Goal: Task Accomplishment & Management: Manage account settings

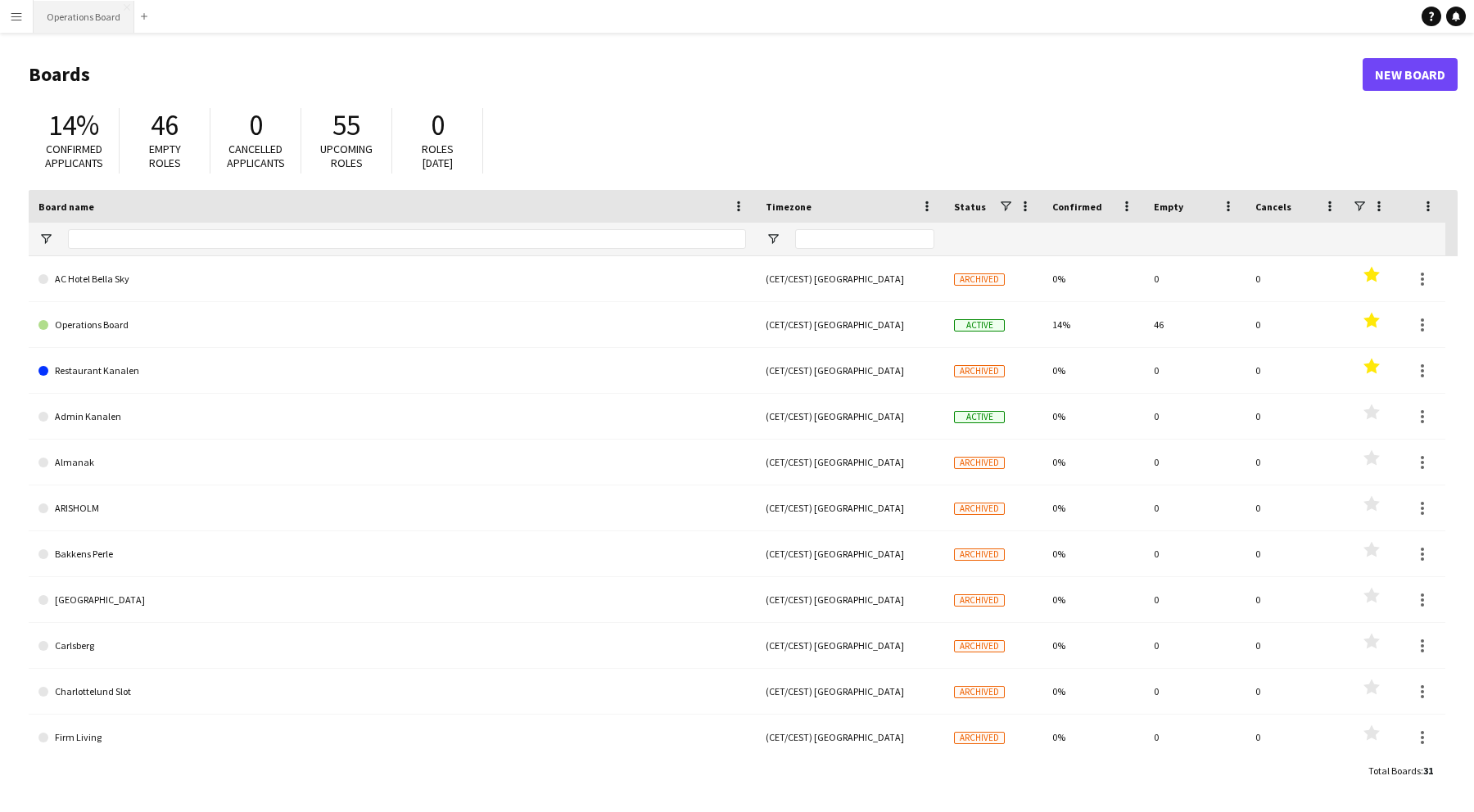
click at [99, 27] on button "Operations Board Close" at bounding box center [84, 16] width 100 height 32
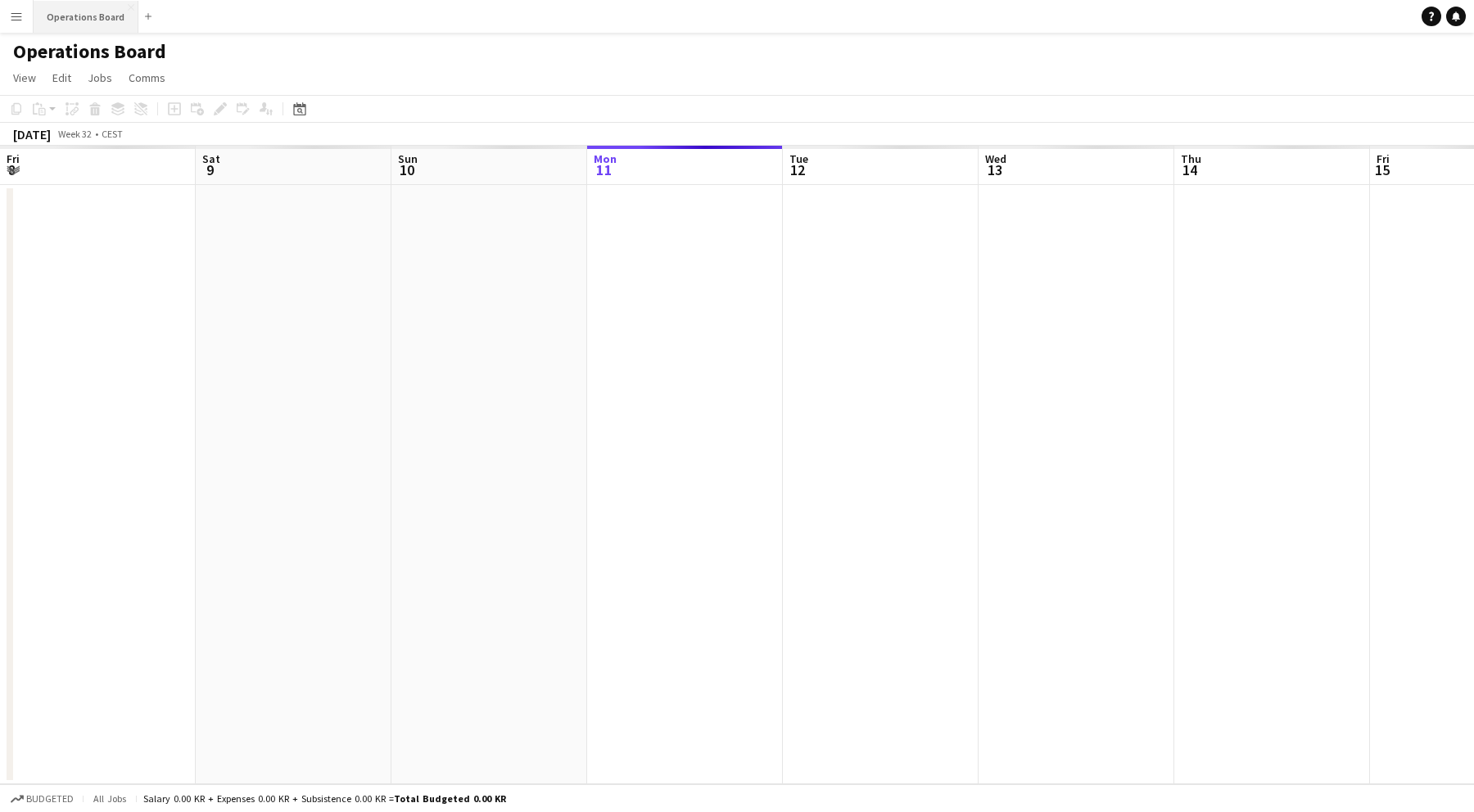
scroll to position [0, 392]
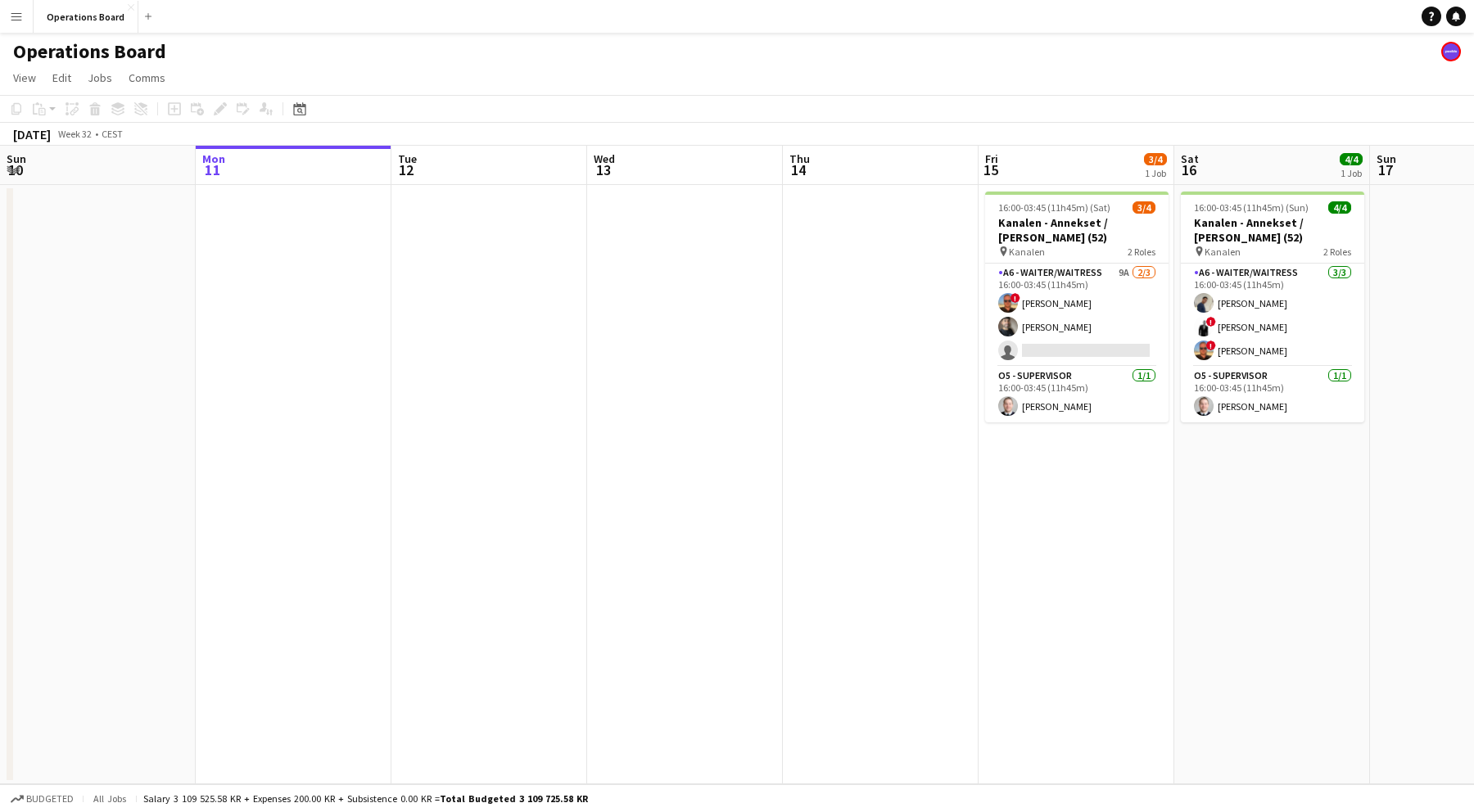
click at [11, 23] on button "Menu" at bounding box center [16, 16] width 33 height 33
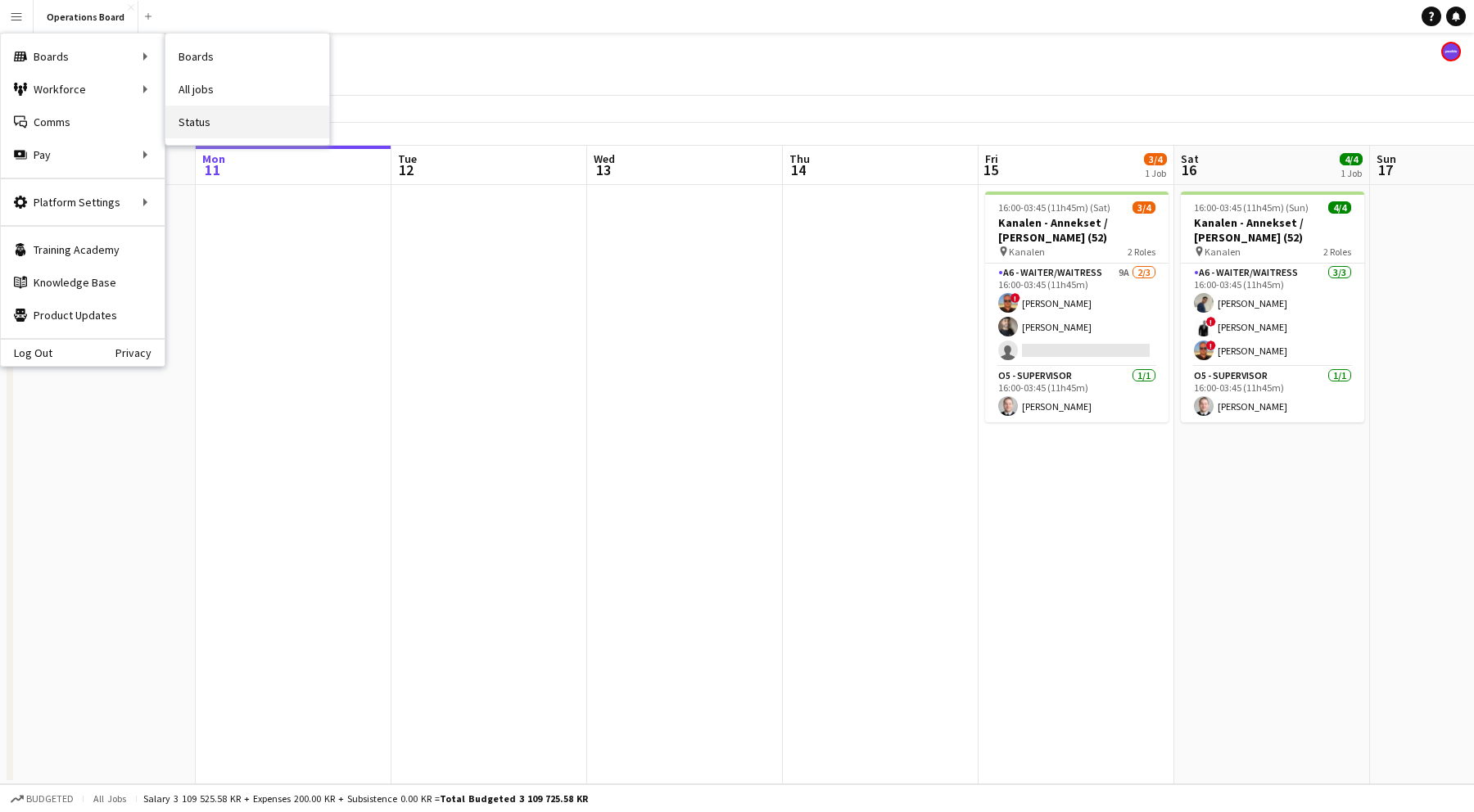
click at [208, 124] on link "Status" at bounding box center [246, 122] width 163 height 33
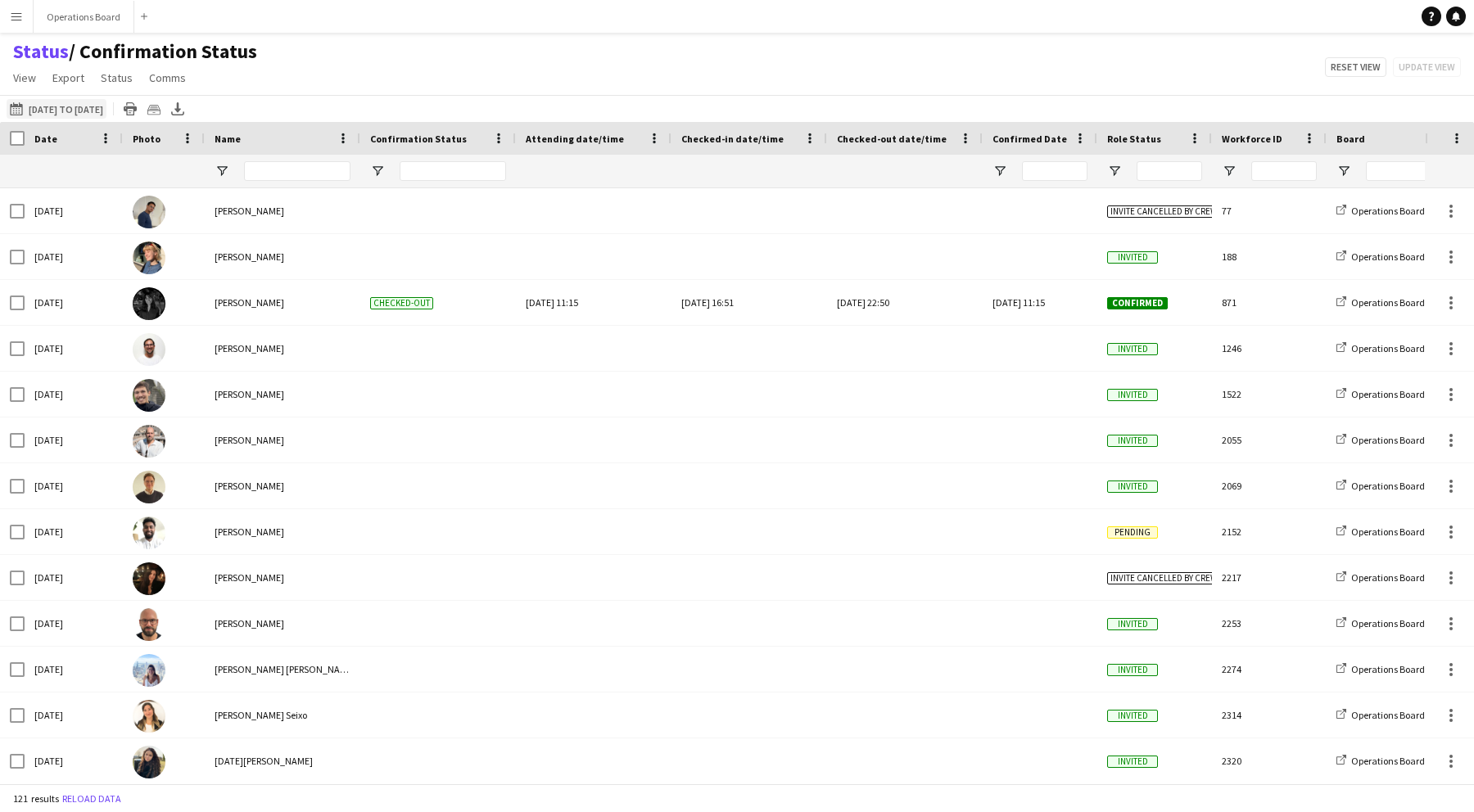
type input "**********"
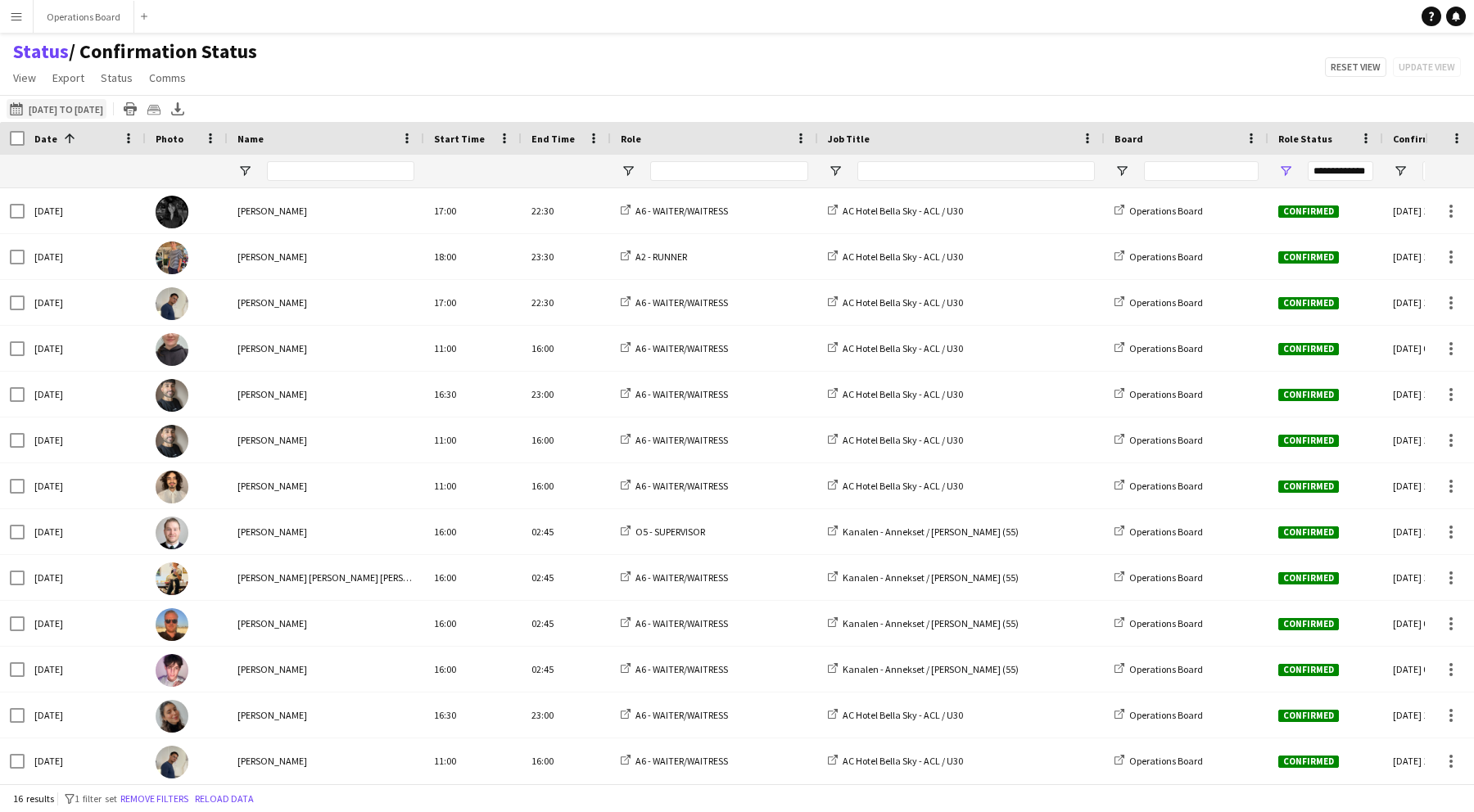
click at [80, 113] on button "[DATE] to [DATE] [DATE] to [DATE]" at bounding box center [56, 109] width 99 height 20
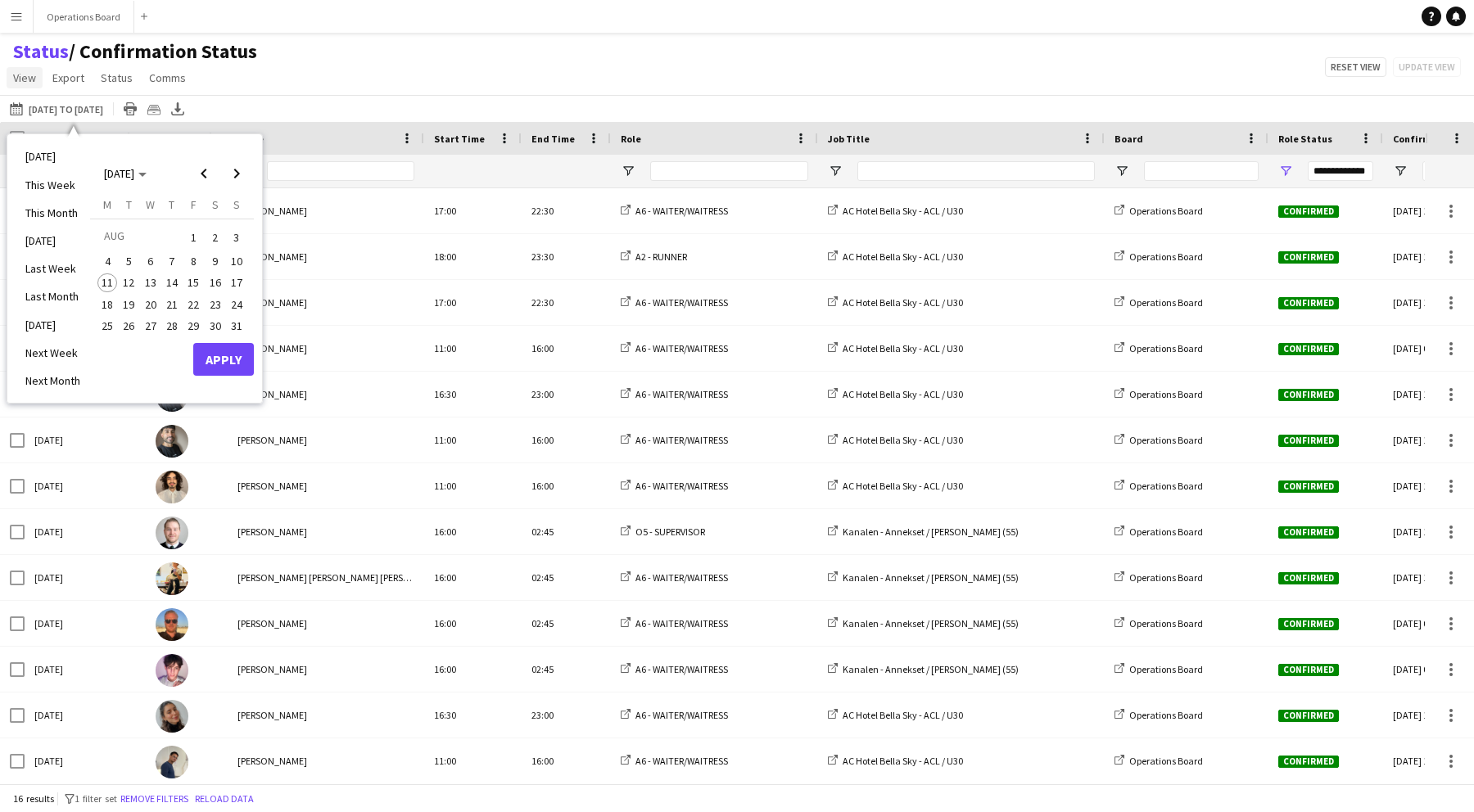
click at [19, 82] on span "View" at bounding box center [24, 78] width 23 height 15
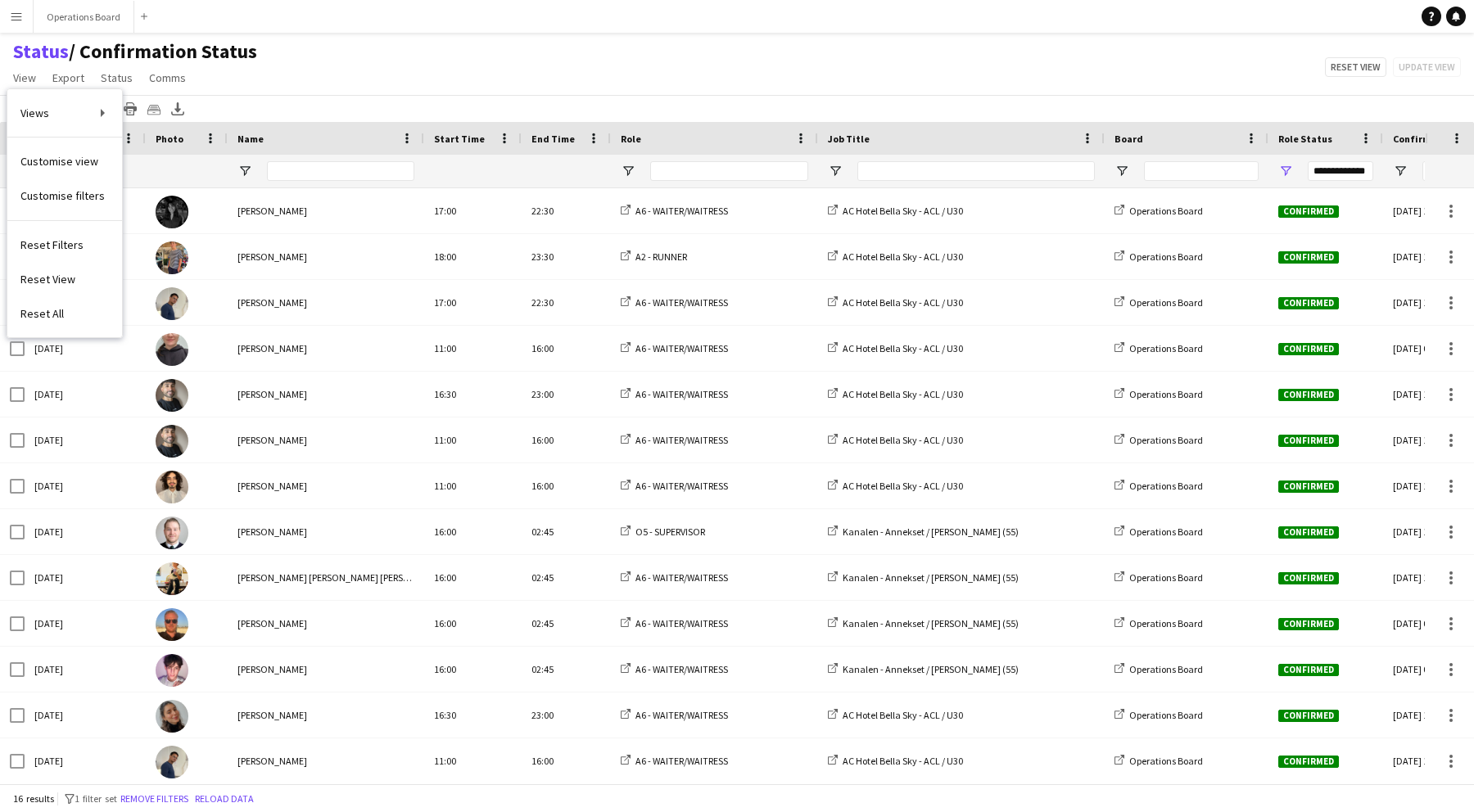
click at [282, 91] on div "Status / Confirmation Status View Views Default view Client Namelist Confirmati…" at bounding box center [737, 67] width 1474 height 56
click at [48, 113] on button "[DATE] to [DATE] [DATE] to [DATE]" at bounding box center [56, 109] width 99 height 20
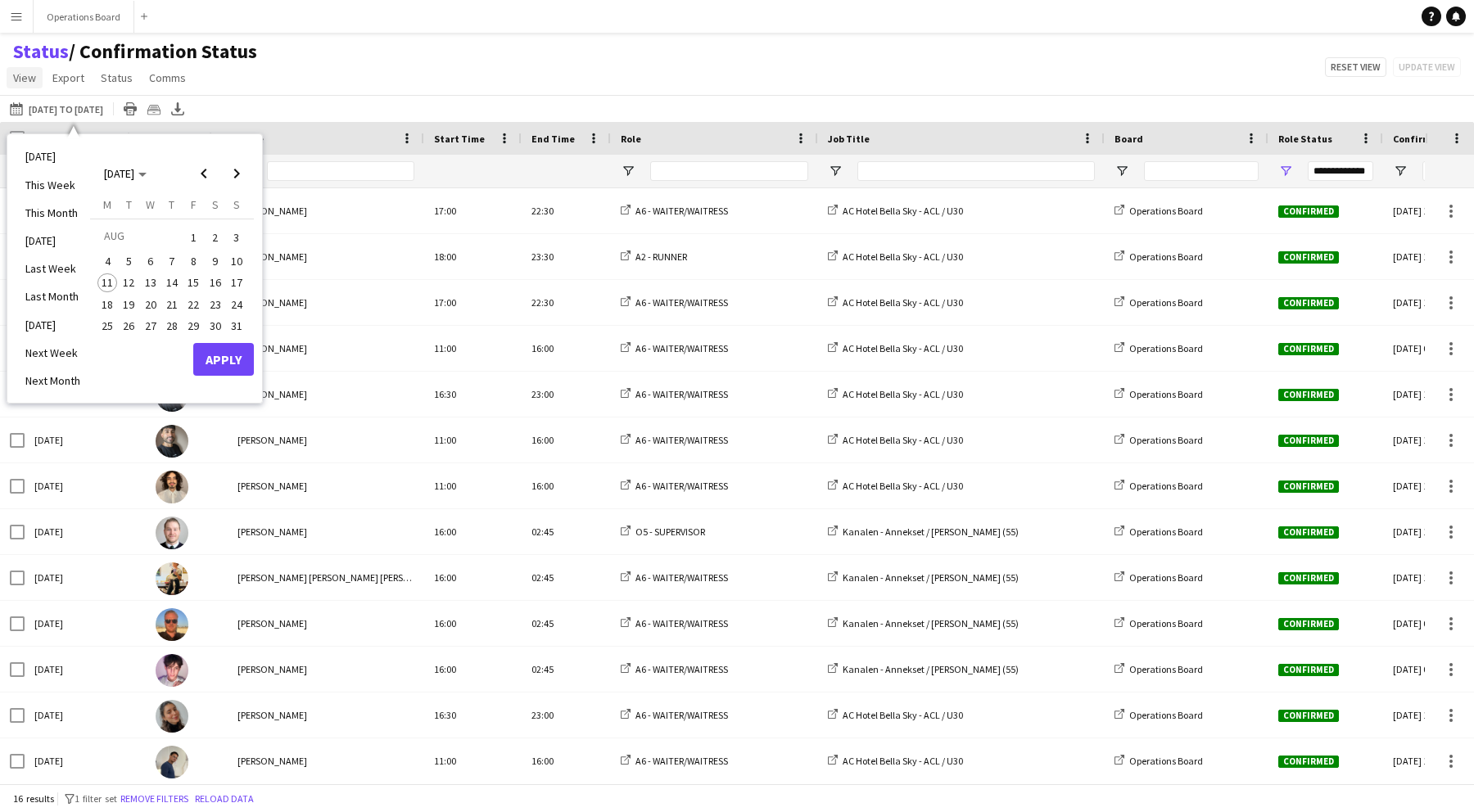
click at [42, 71] on link "View" at bounding box center [24, 78] width 36 height 21
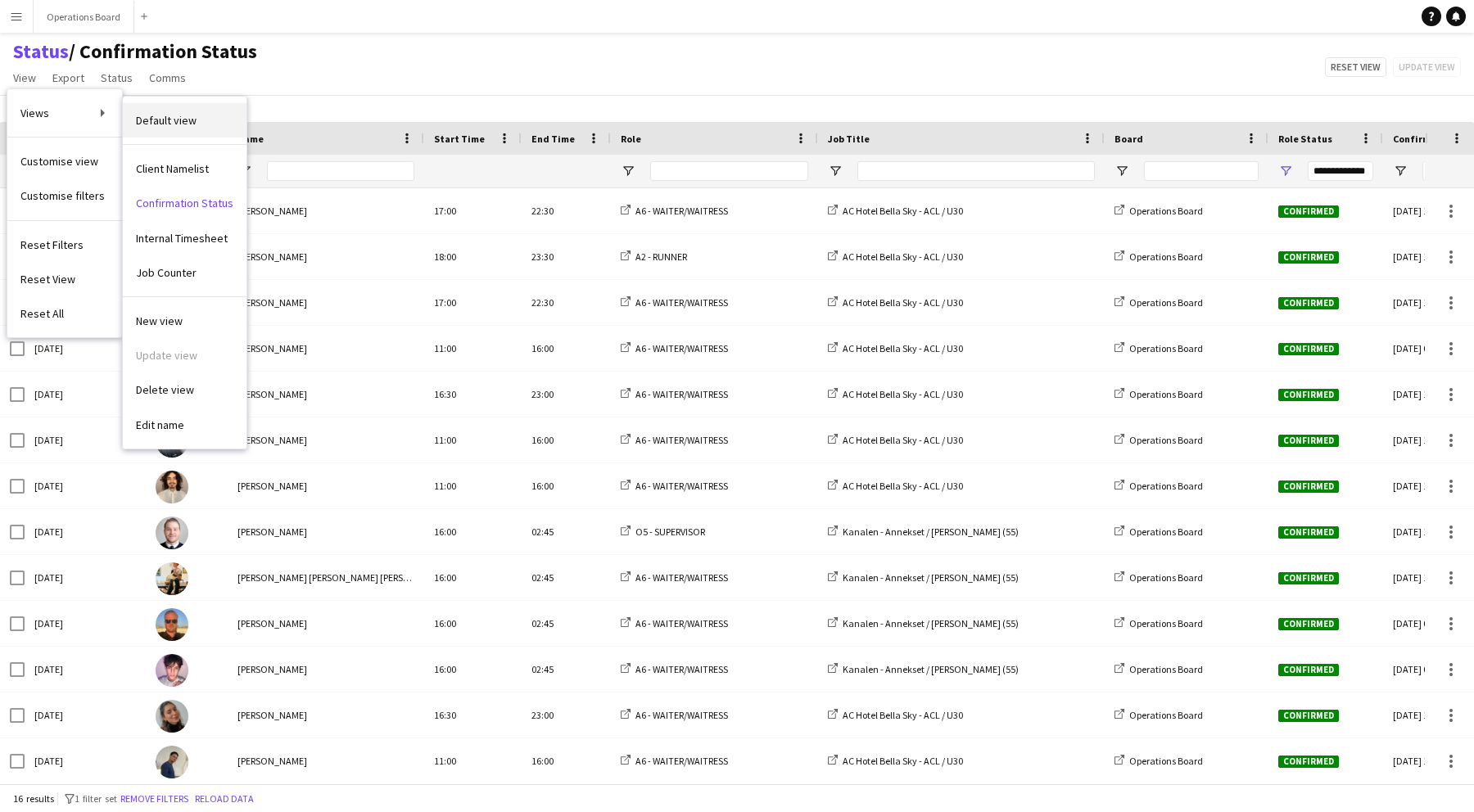
click at [124, 117] on link "Default view" at bounding box center [185, 120] width 124 height 35
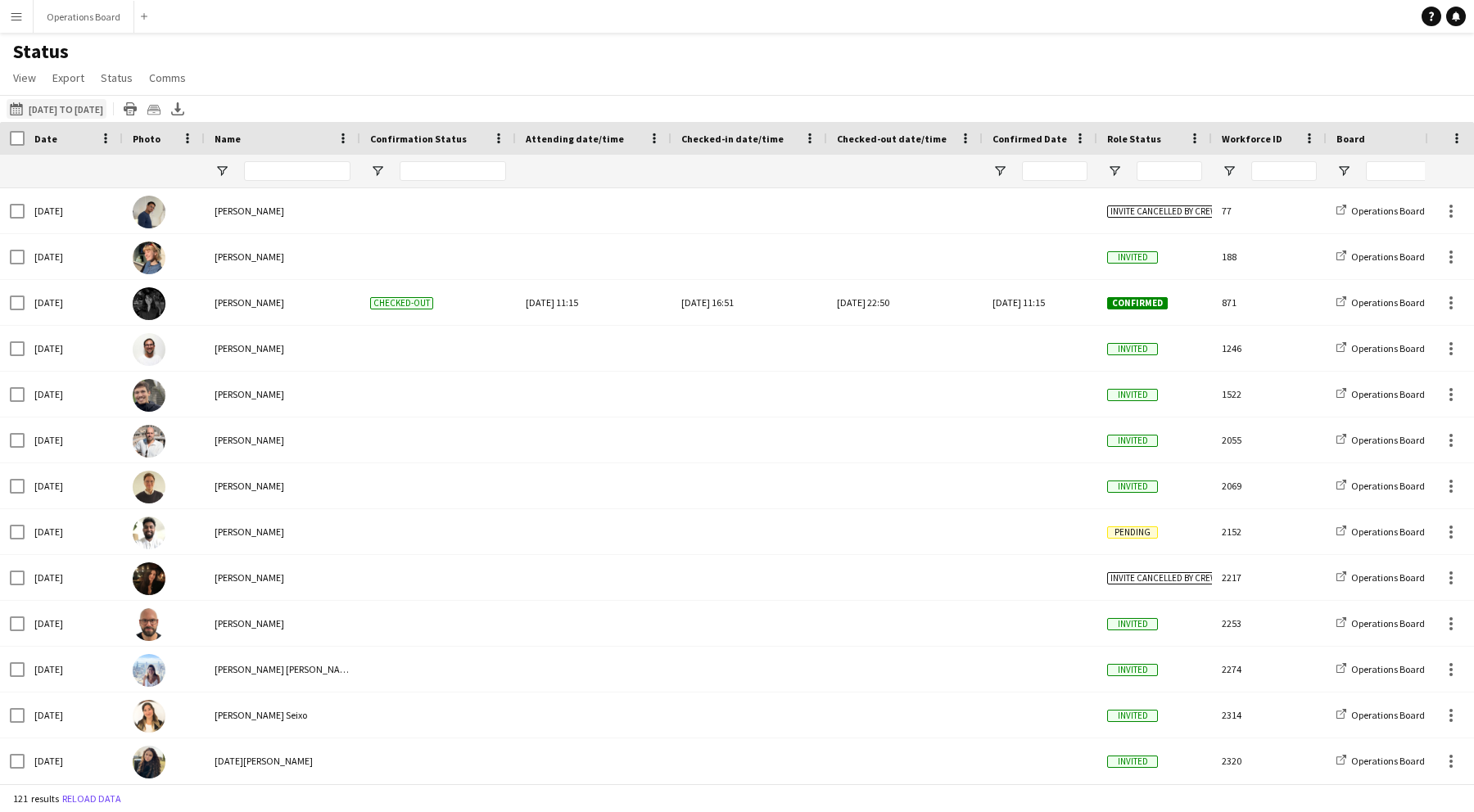
click at [70, 110] on button "[DATE] to [DATE] [DATE] to [DATE]" at bounding box center [56, 109] width 99 height 20
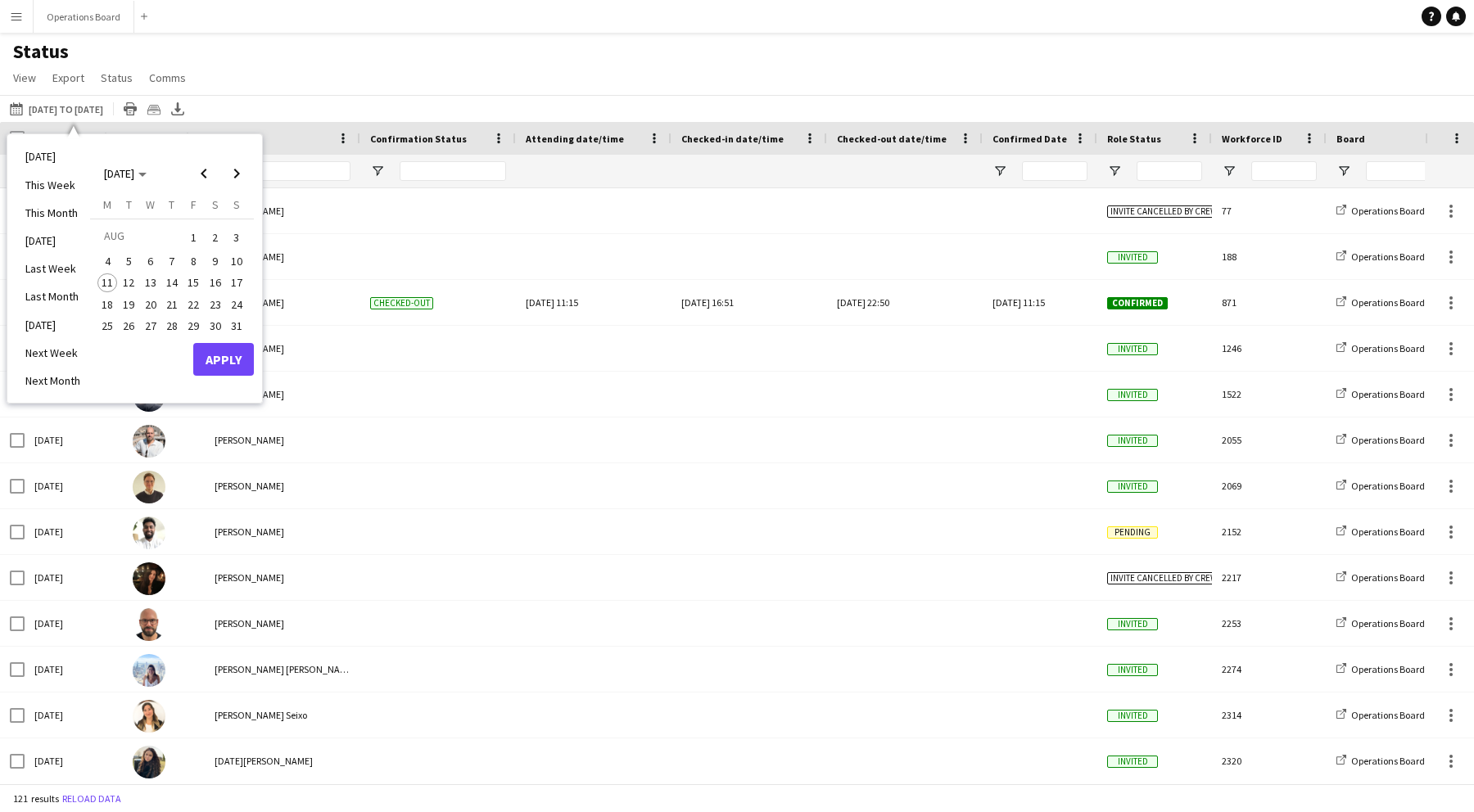
click at [107, 284] on span "11" at bounding box center [108, 284] width 20 height 20
click at [246, 319] on span "31" at bounding box center [237, 326] width 20 height 20
click at [229, 359] on button "Apply" at bounding box center [224, 359] width 60 height 33
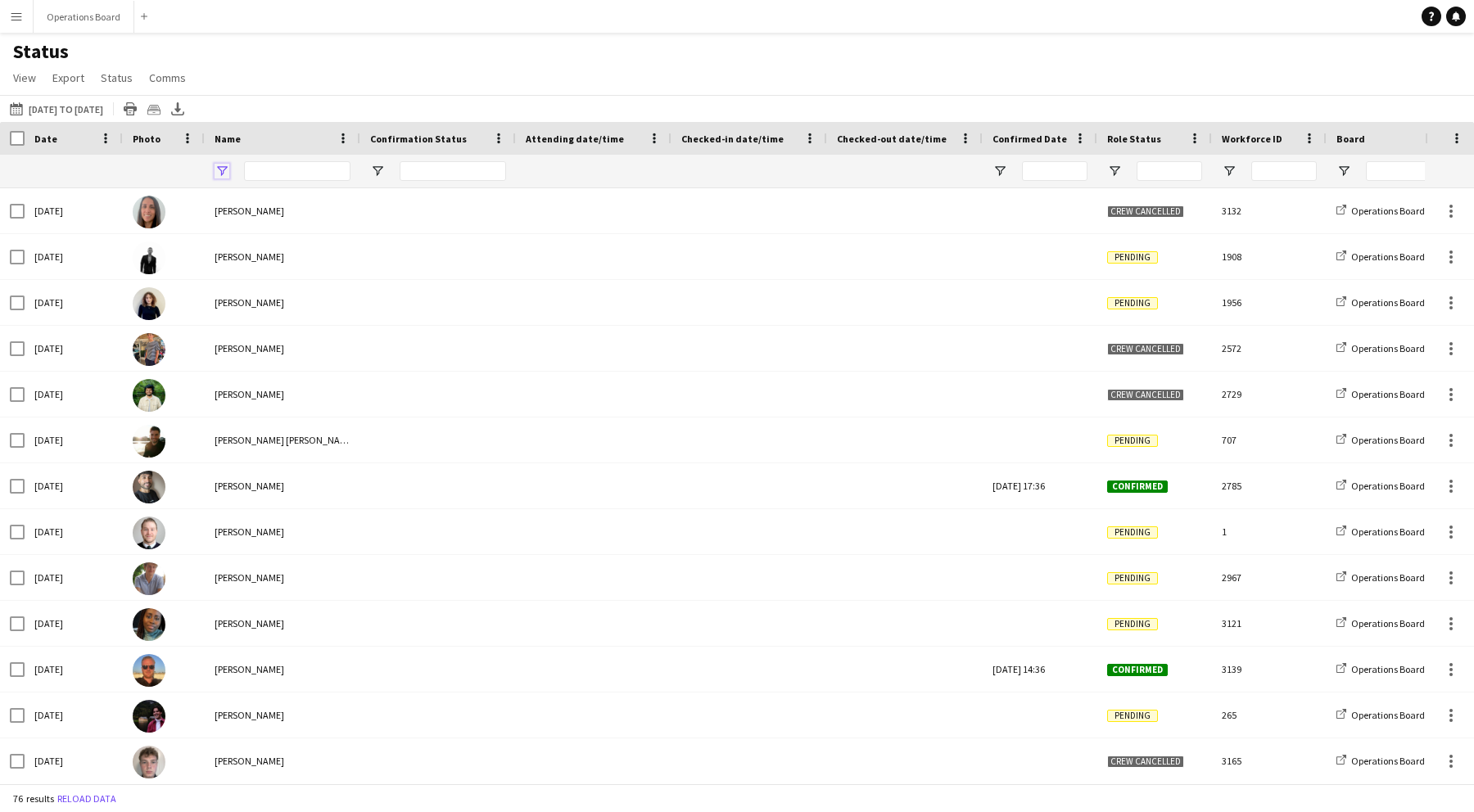
click at [223, 172] on span "Open Filter Menu" at bounding box center [222, 171] width 15 height 15
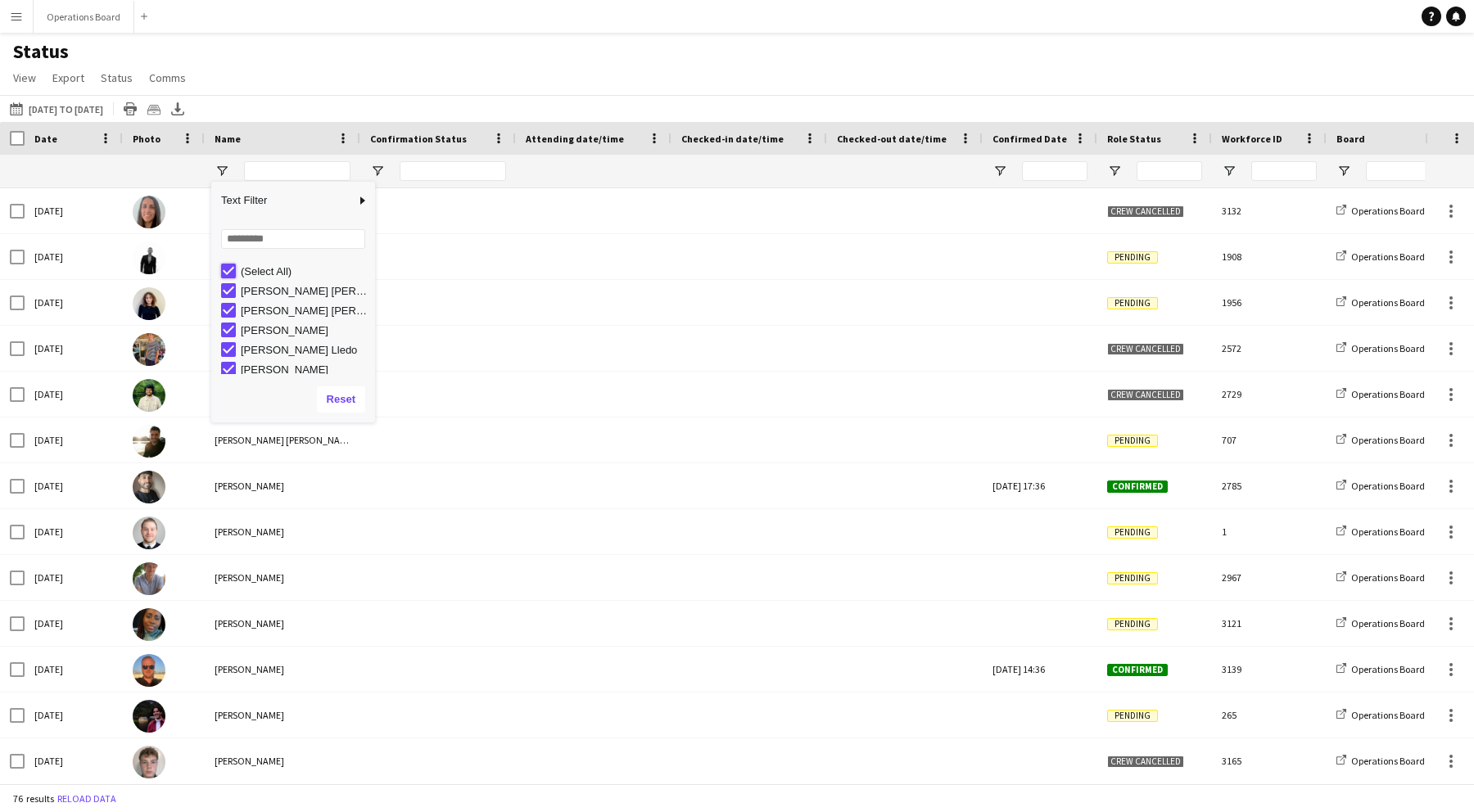
type input "***"
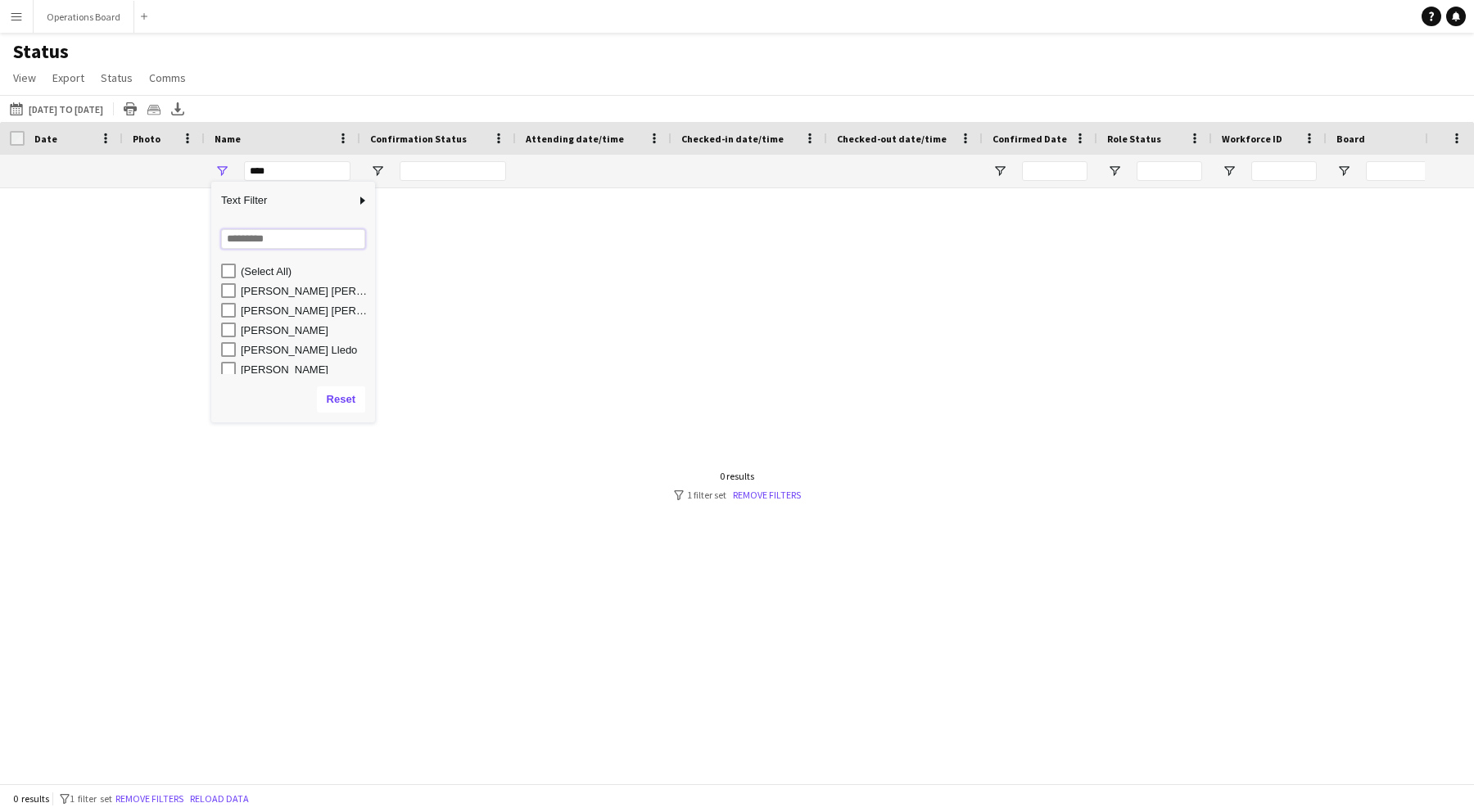
click at [236, 244] on input "Search filter values" at bounding box center [293, 239] width 144 height 20
type input "***"
click at [254, 294] on div "[PERSON_NAME]" at bounding box center [306, 290] width 130 height 12
type input "**********"
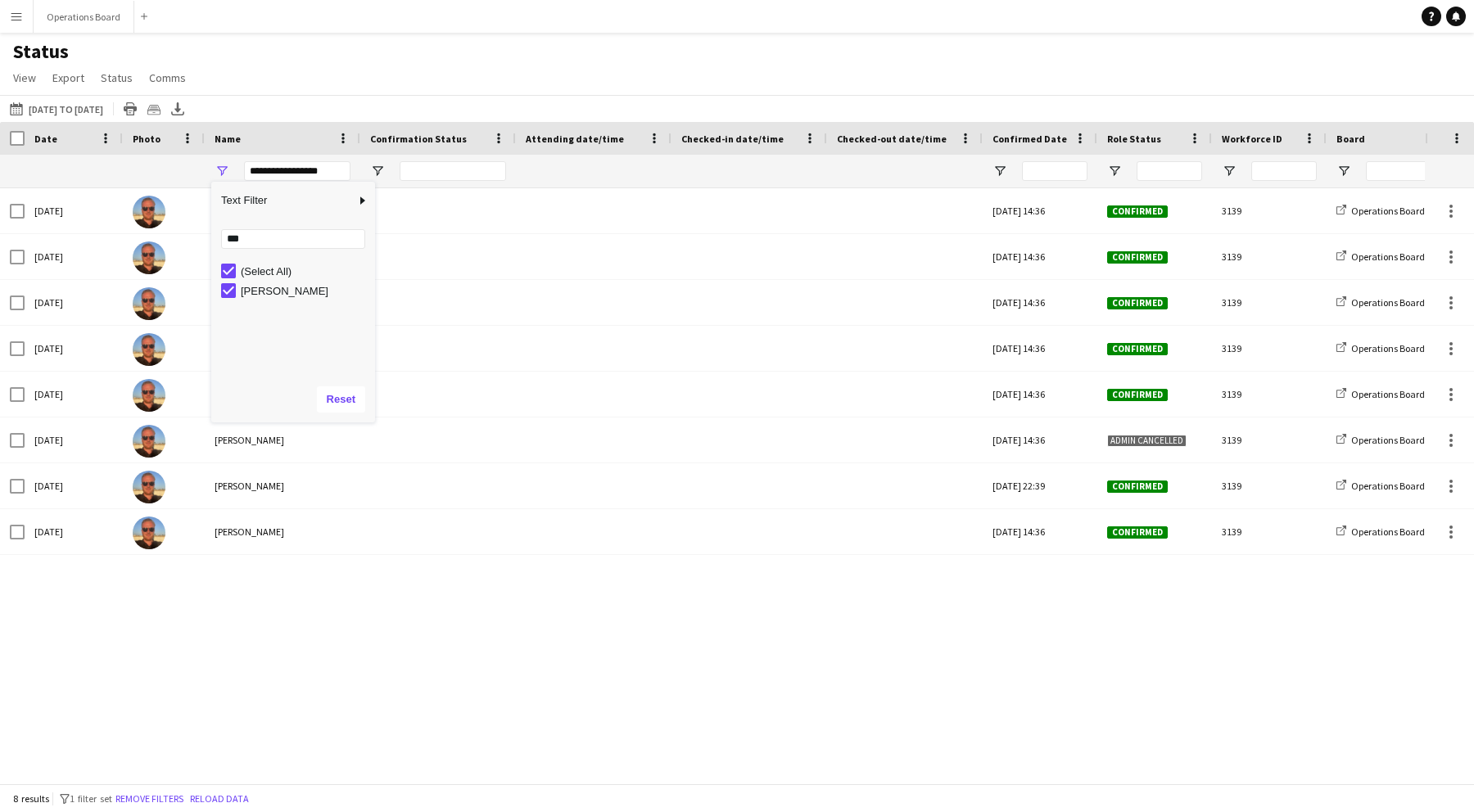
click at [323, 69] on div "Status View Views Default view Client Namelist Confirmation Status Internal Tim…" at bounding box center [737, 67] width 1474 height 56
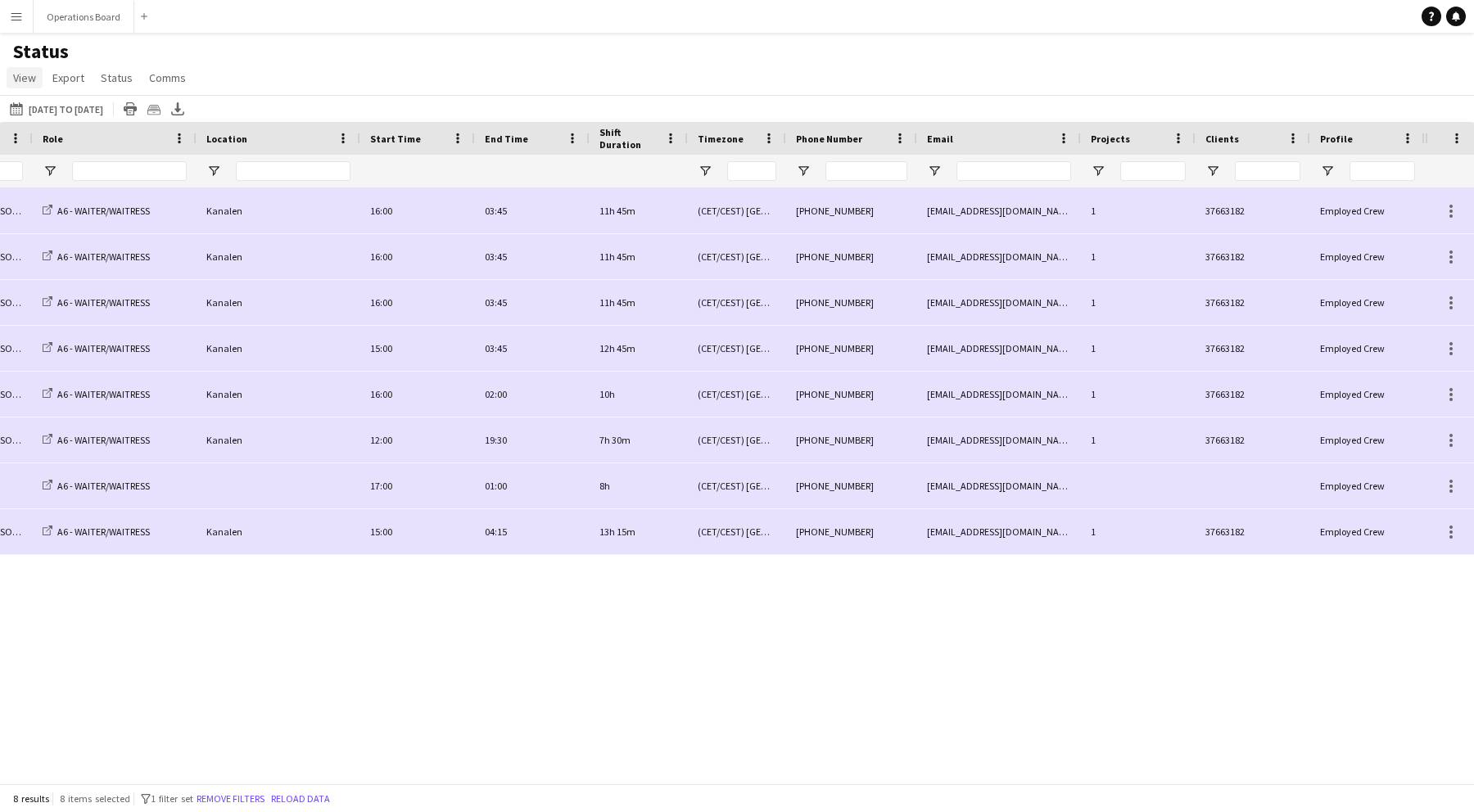
click at [22, 82] on span "View" at bounding box center [24, 78] width 23 height 15
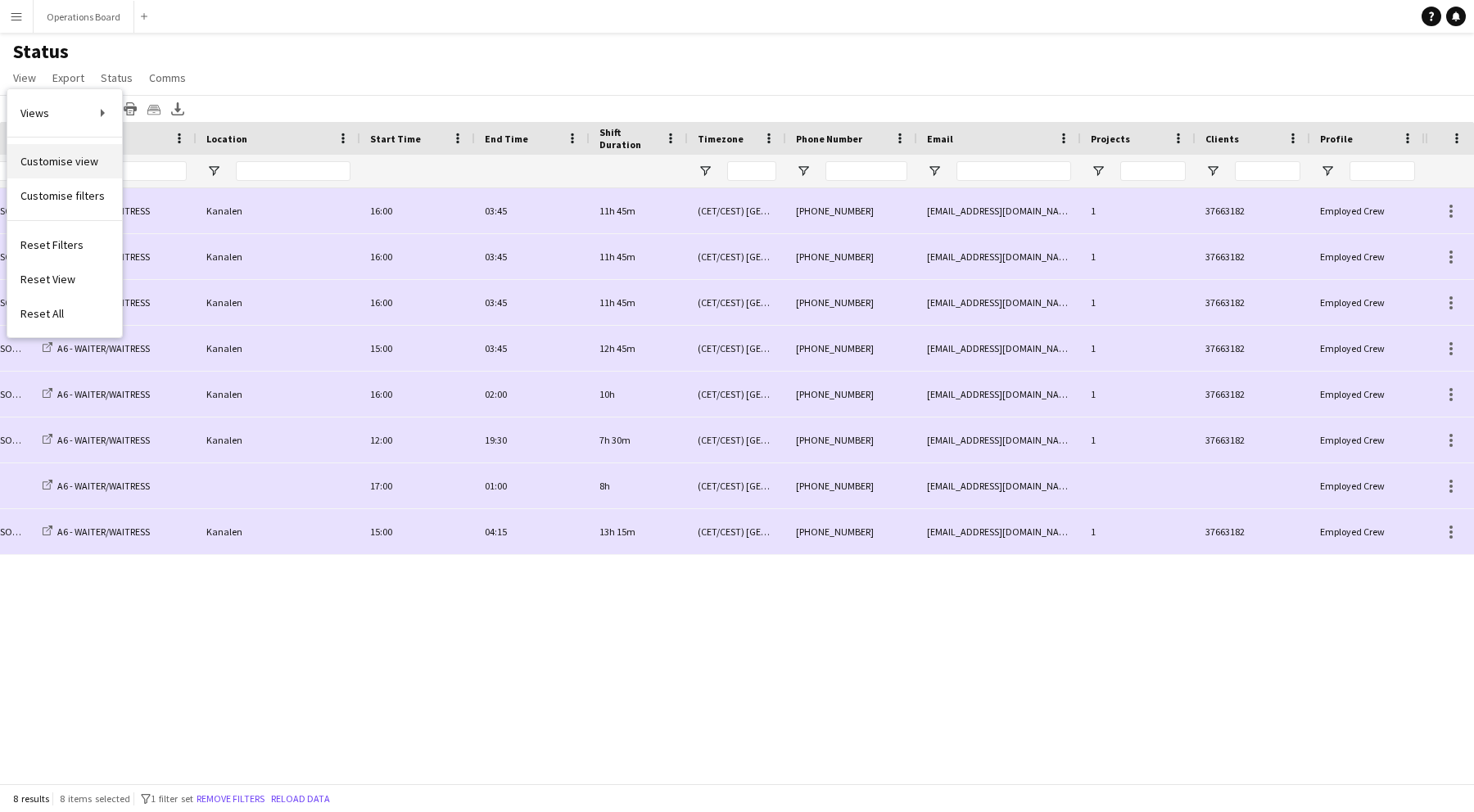
click at [75, 170] on link "Customise view" at bounding box center [65, 161] width 115 height 35
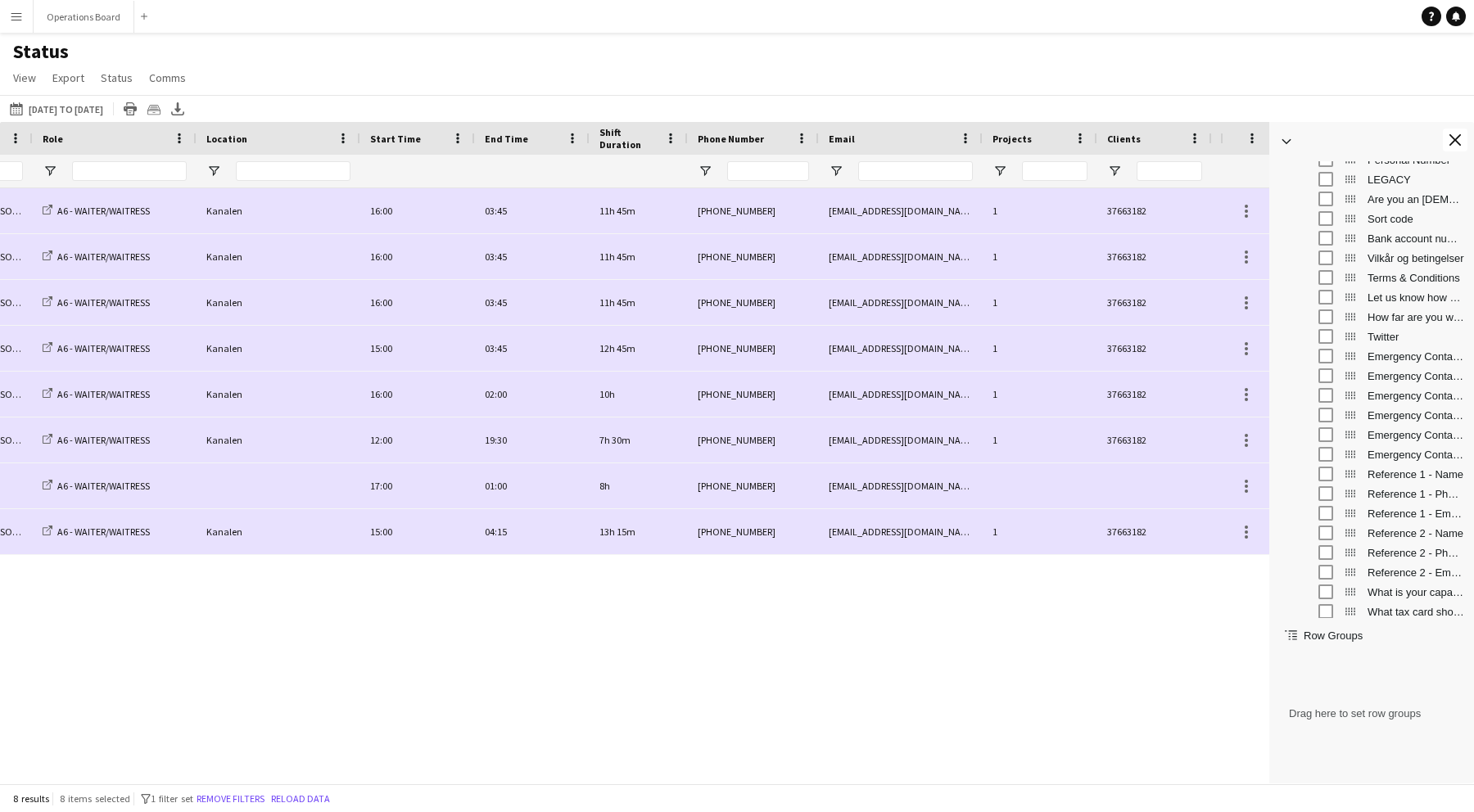
click at [995, 657] on div "Operations Board Kanalen - Annekset / [PERSON_NAME] (52) A6 - WAITER/WAITRESS K…" at bounding box center [610, 485] width 1220 height 595
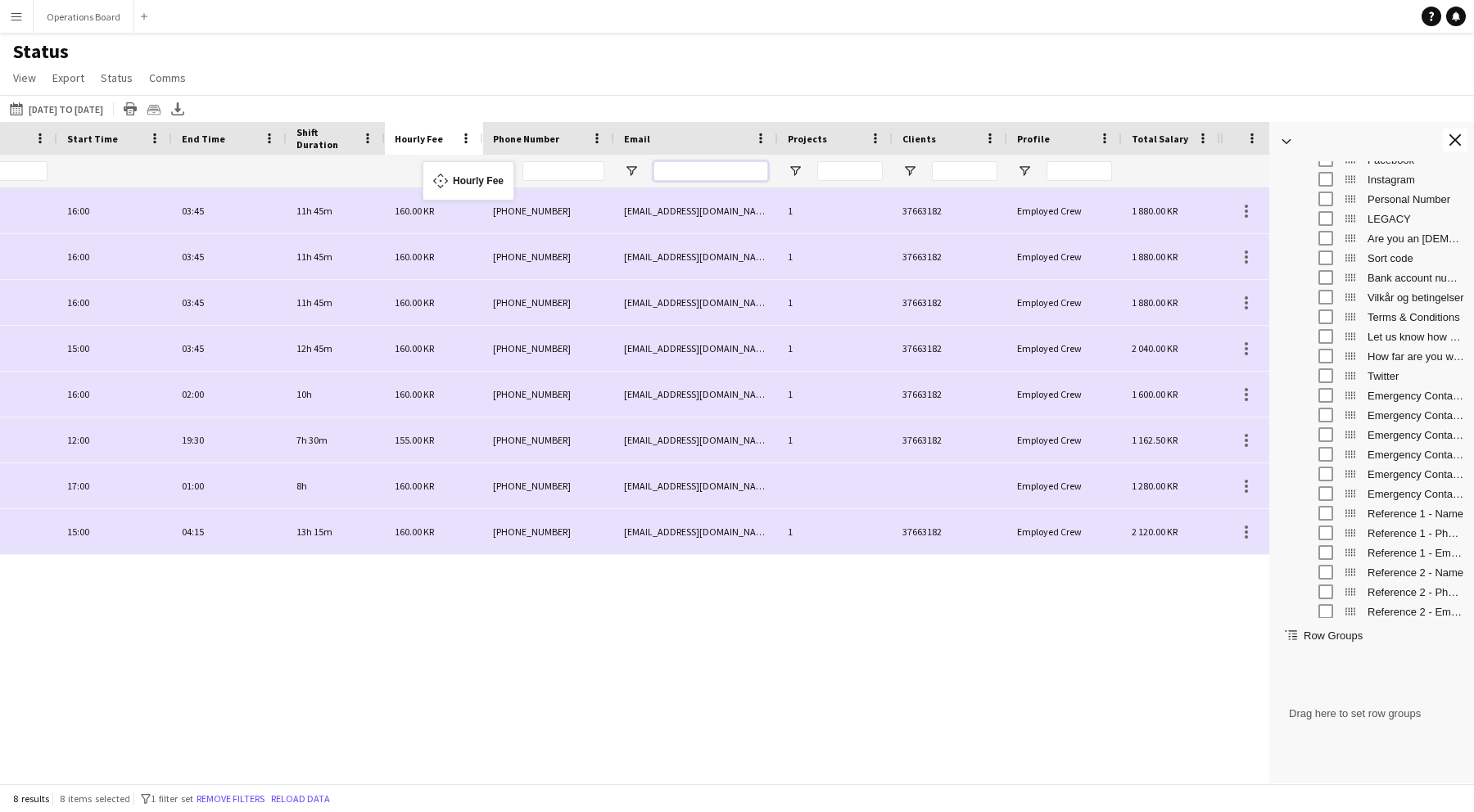
drag, startPoint x: 1059, startPoint y: 139, endPoint x: 431, endPoint y: 172, distance: 628.9
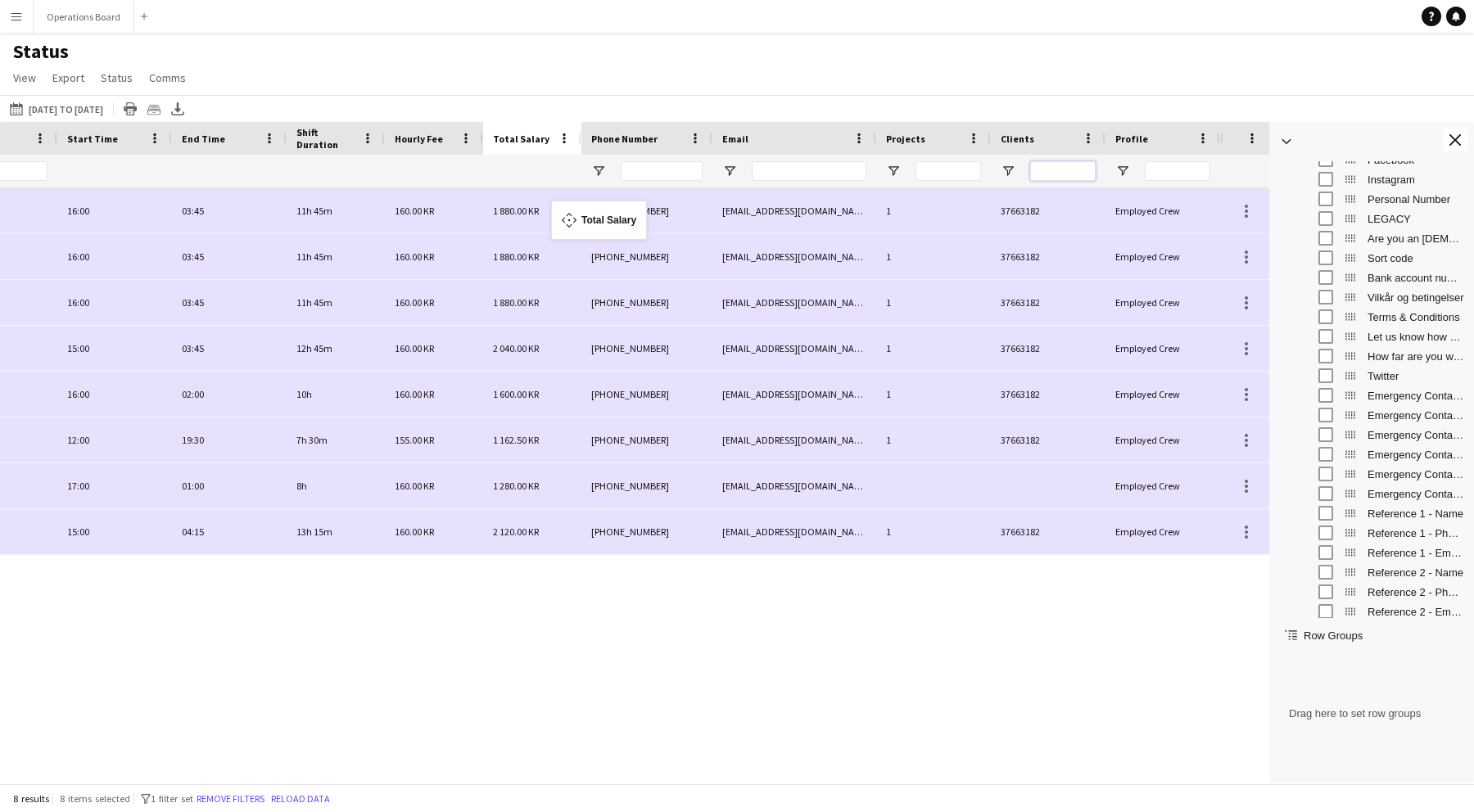
drag, startPoint x: 1162, startPoint y: 138, endPoint x: 559, endPoint y: 210, distance: 607.3
click at [1092, 683] on div "A6 - WAITER/WAITRESS Kanalen 16:00 03:45 11h 45m [PHONE_NUMBER] [EMAIL_ADDRESS]…" at bounding box center [610, 485] width 1220 height 595
click at [1464, 145] on button "Close tool panel" at bounding box center [1455, 140] width 25 height 23
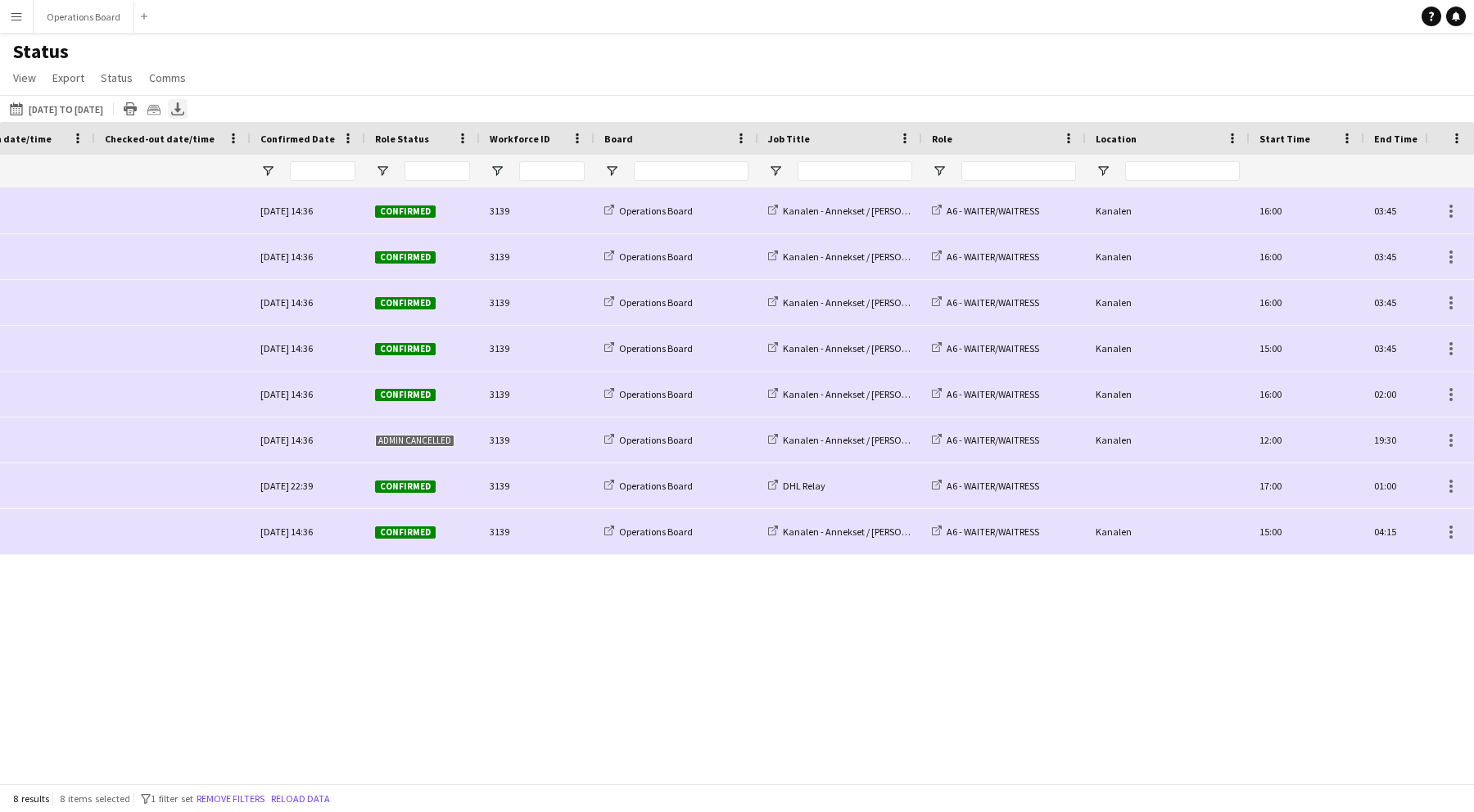
click at [184, 108] on icon "Export XLSX" at bounding box center [178, 109] width 13 height 13
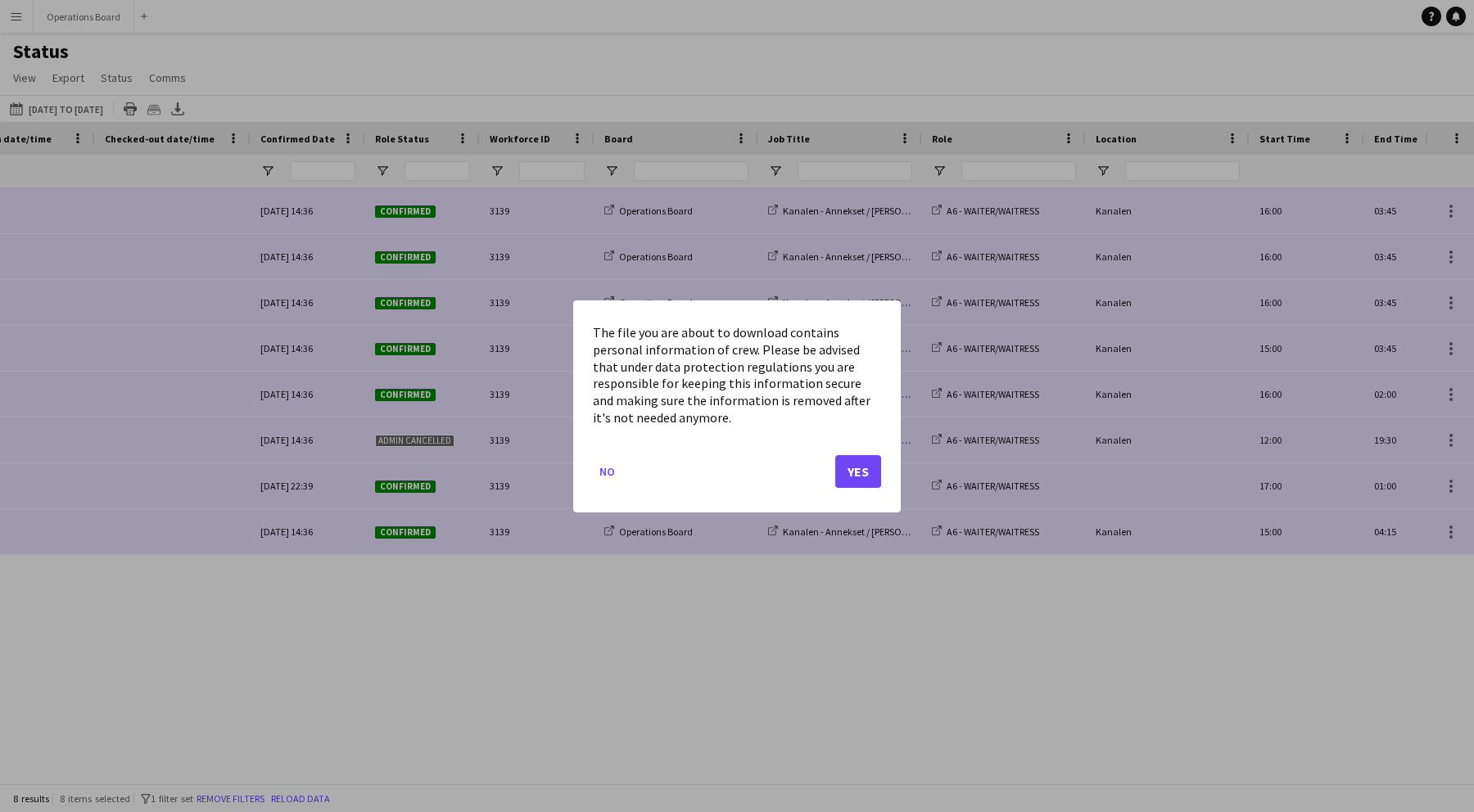
click at [862, 452] on mat-dialog-actions "No Yes" at bounding box center [737, 477] width 288 height 69
click at [855, 459] on button "Yes" at bounding box center [858, 471] width 46 height 33
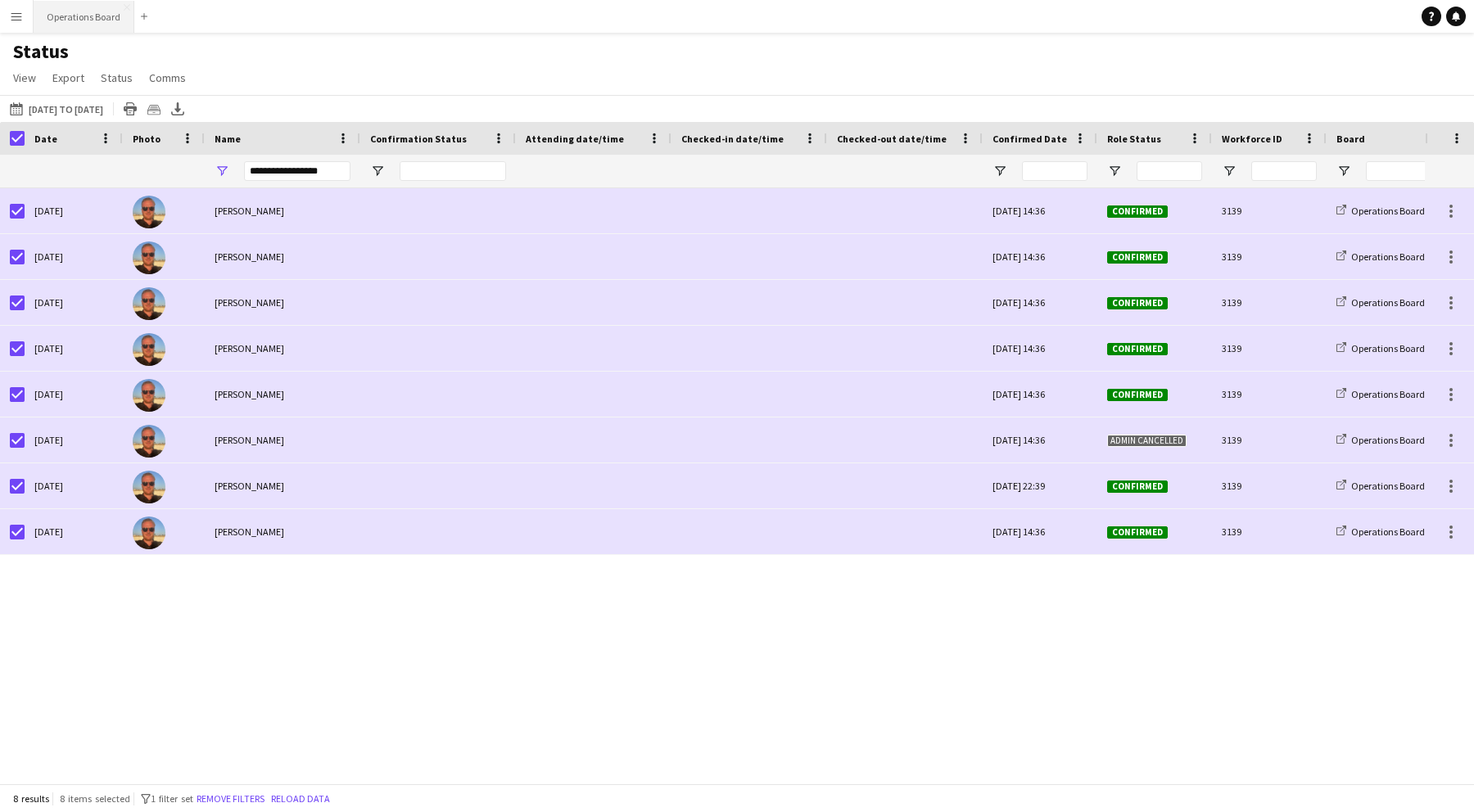
click at [92, 26] on button "Operations Board Close" at bounding box center [84, 16] width 100 height 32
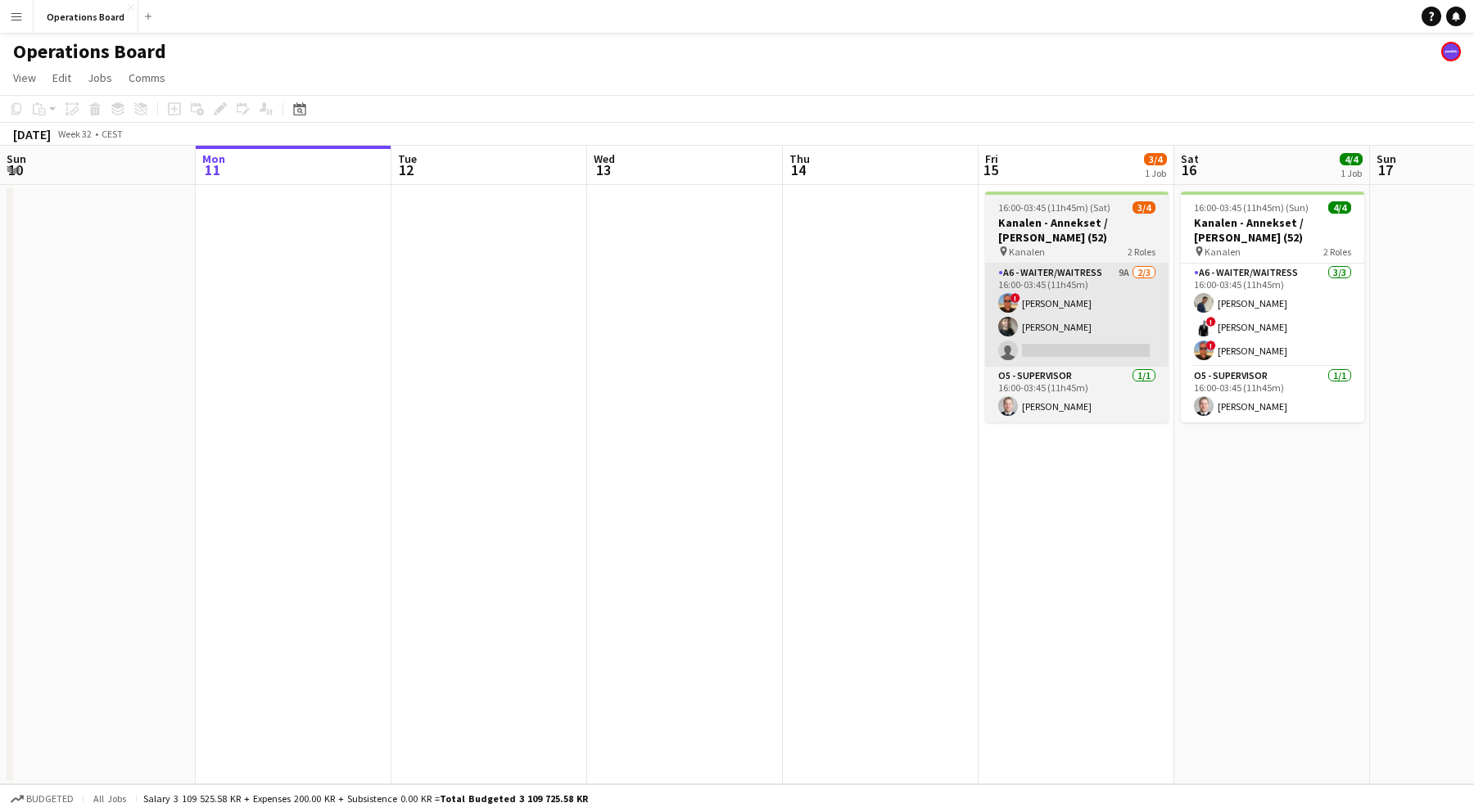
click at [1067, 305] on app-card-role "A6 - WAITER/WAITRESS 9A [DATE] 16:00-03:45 (11h45m) ! [PERSON_NAME] [PERSON_NAM…" at bounding box center [1077, 315] width 183 height 103
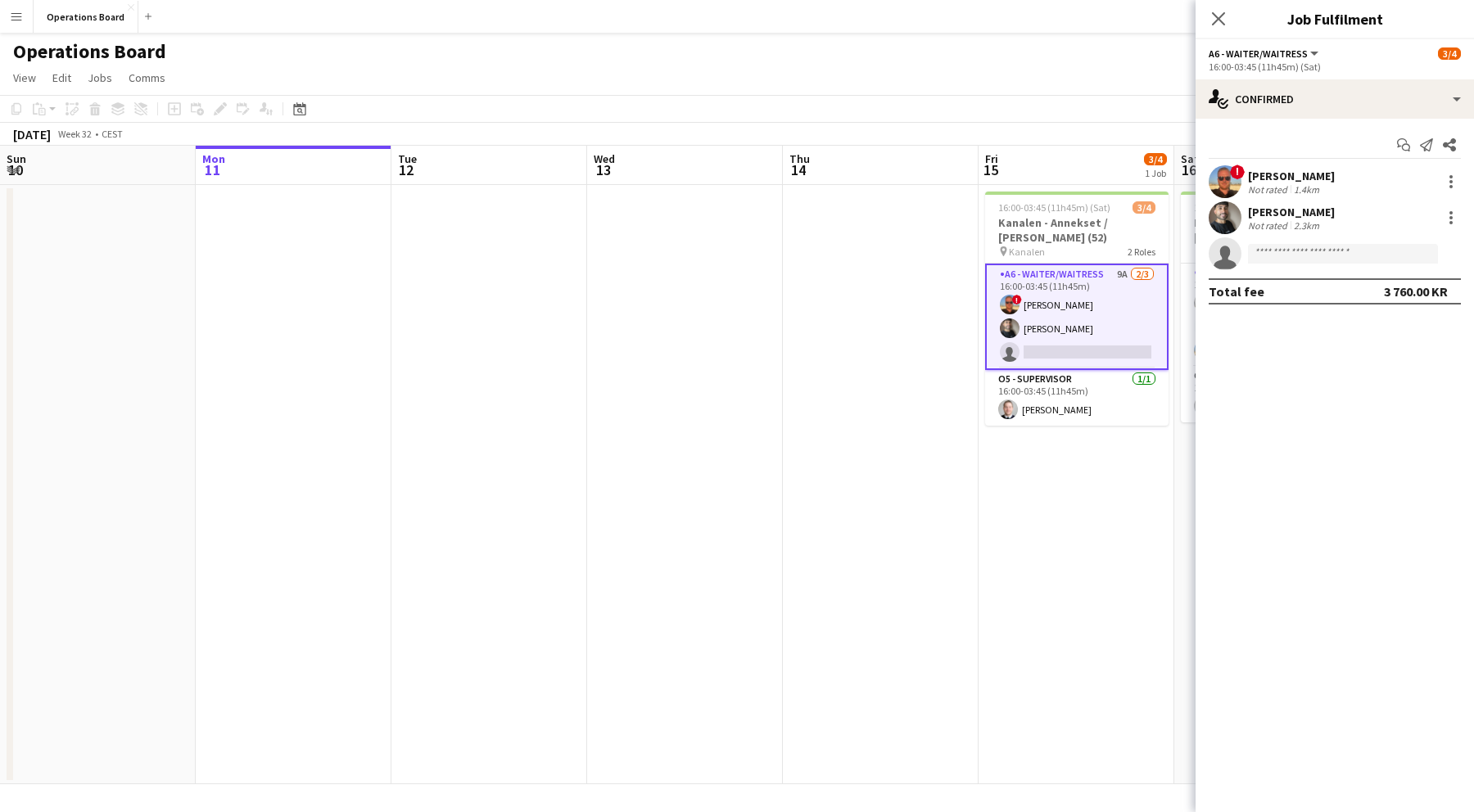
click at [1313, 78] on app-options-switcher "A6 - WAITER/WAITRESS All roles A6 - WAITER/WAITRESS [DATE] 16:00-03:45 (11h45m)…" at bounding box center [1334, 59] width 278 height 40
click at [1322, 120] on div "Start chat Send notification Share ! [PERSON_NAME] Not rated 1.4km [PERSON_NAME…" at bounding box center [1334, 218] width 278 height 199
click at [1322, 106] on div "single-neutral-actions-check-2 Confirmed" at bounding box center [1334, 99] width 278 height 39
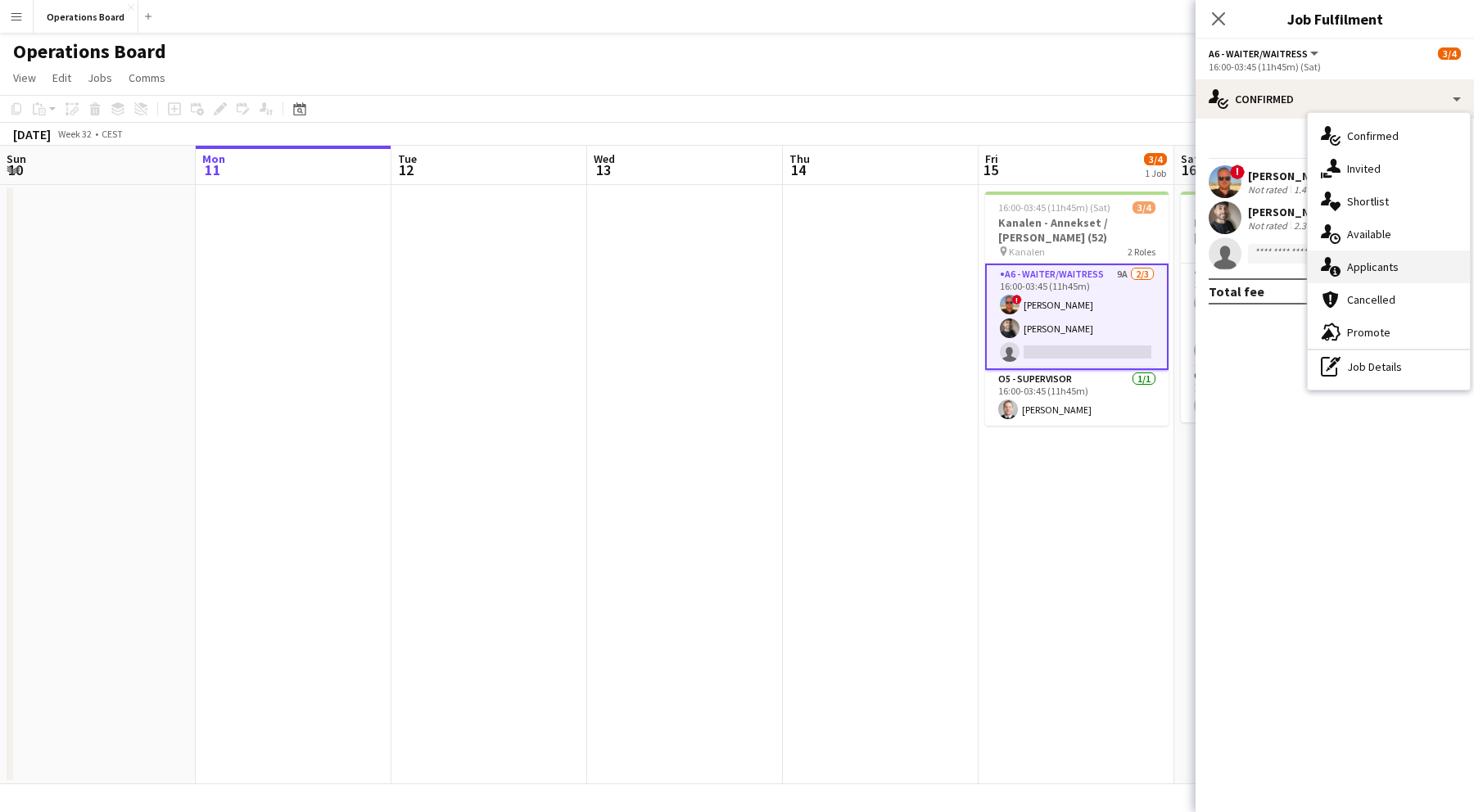
click at [1438, 263] on div "single-neutral-actions-information Applicants" at bounding box center [1389, 267] width 162 height 33
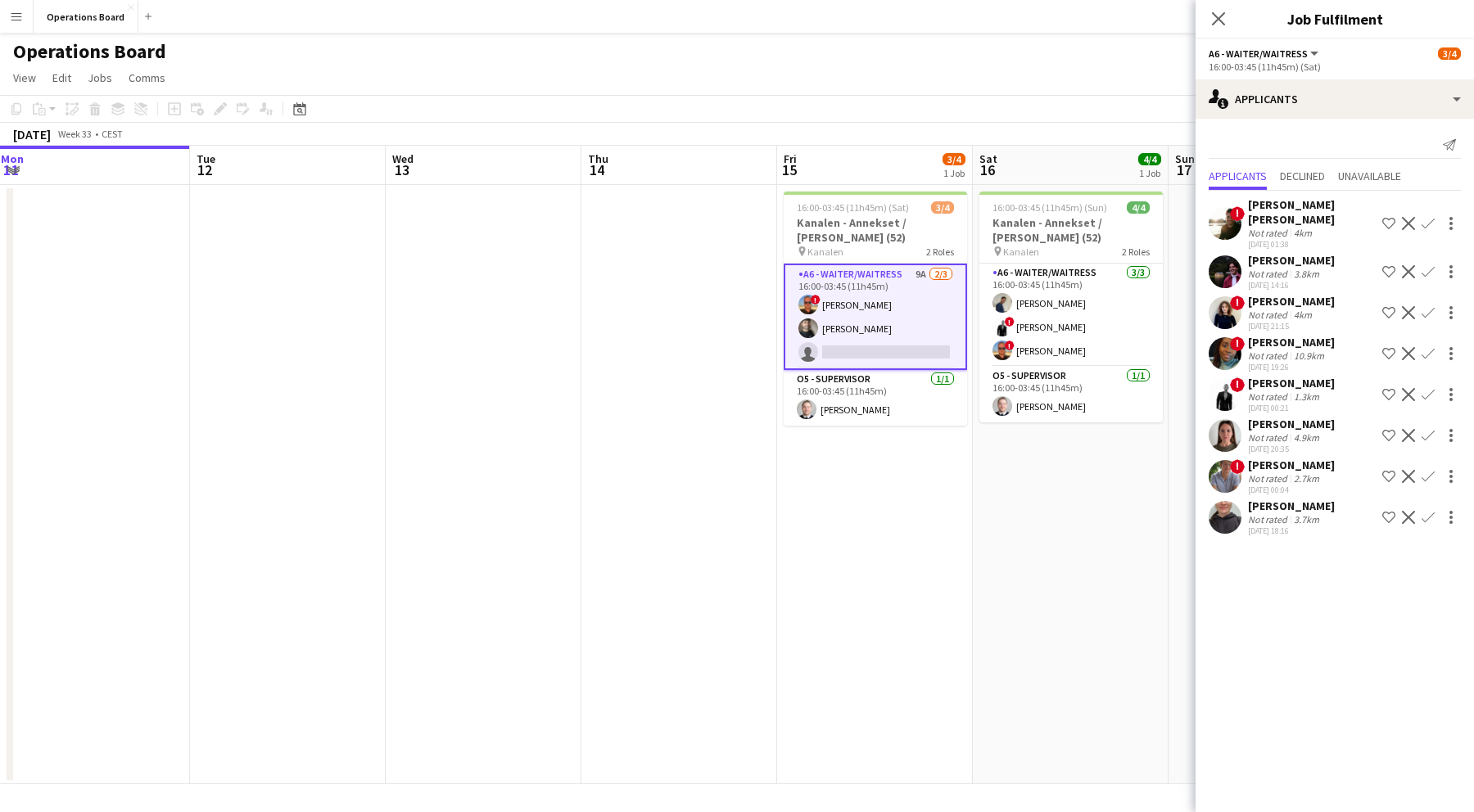
click at [1427, 388] on app-icon "Confirm" at bounding box center [1428, 394] width 13 height 13
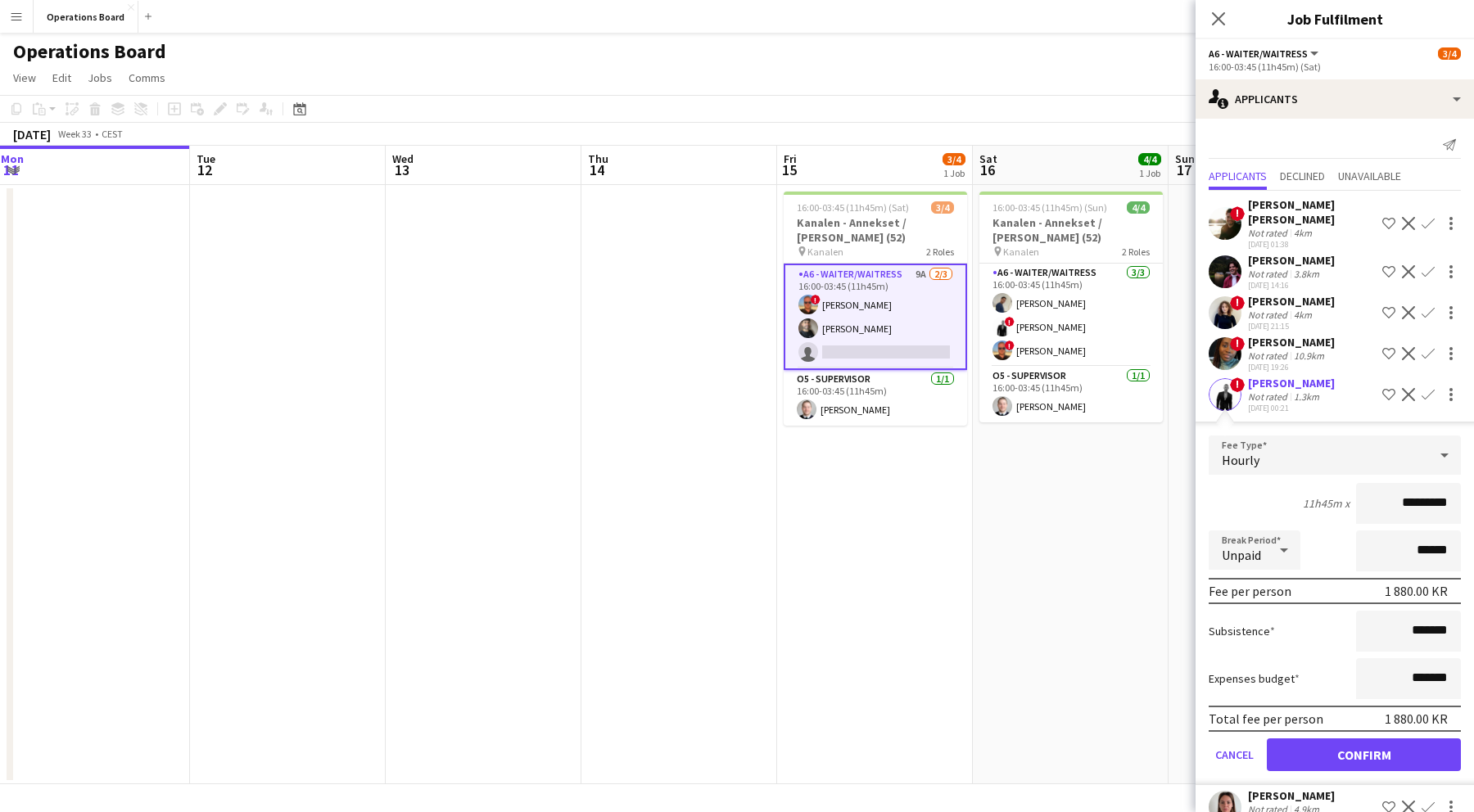
click at [1397, 739] on button "Confirm" at bounding box center [1364, 755] width 194 height 33
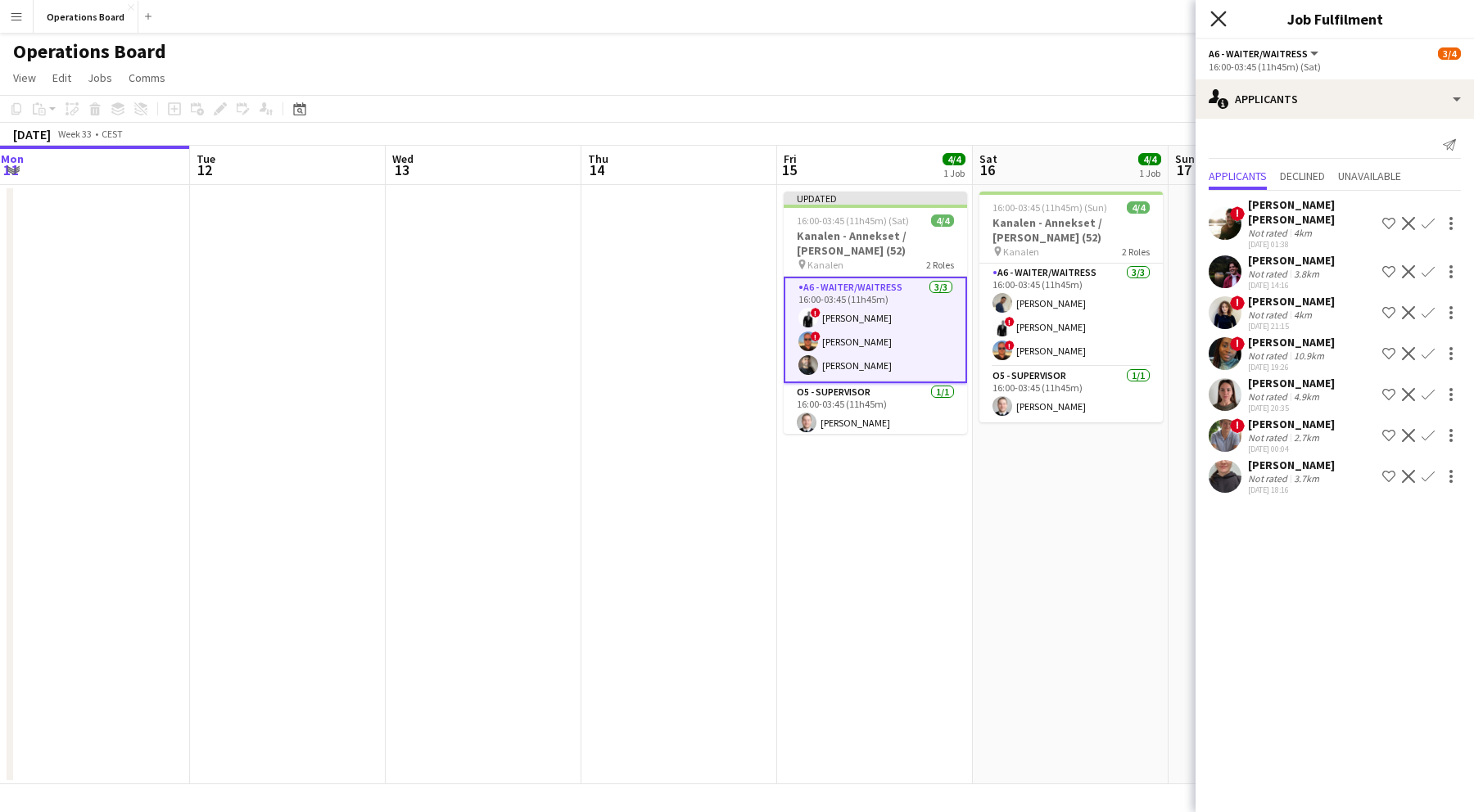
click at [1213, 21] on icon "Close pop-in" at bounding box center [1218, 18] width 16 height 16
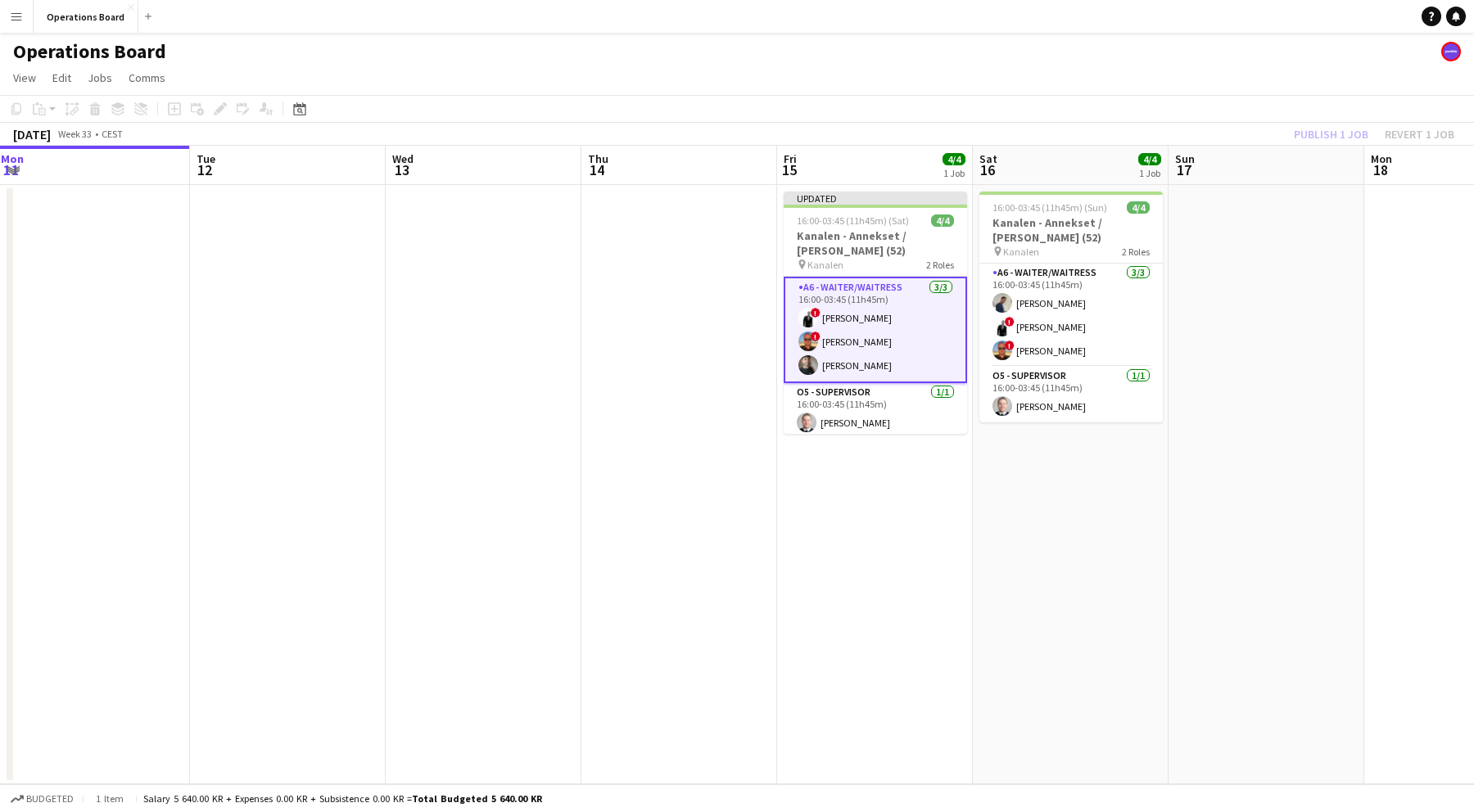
click at [1328, 139] on div "Publish 1 job Revert 1 job" at bounding box center [1374, 134] width 200 height 21
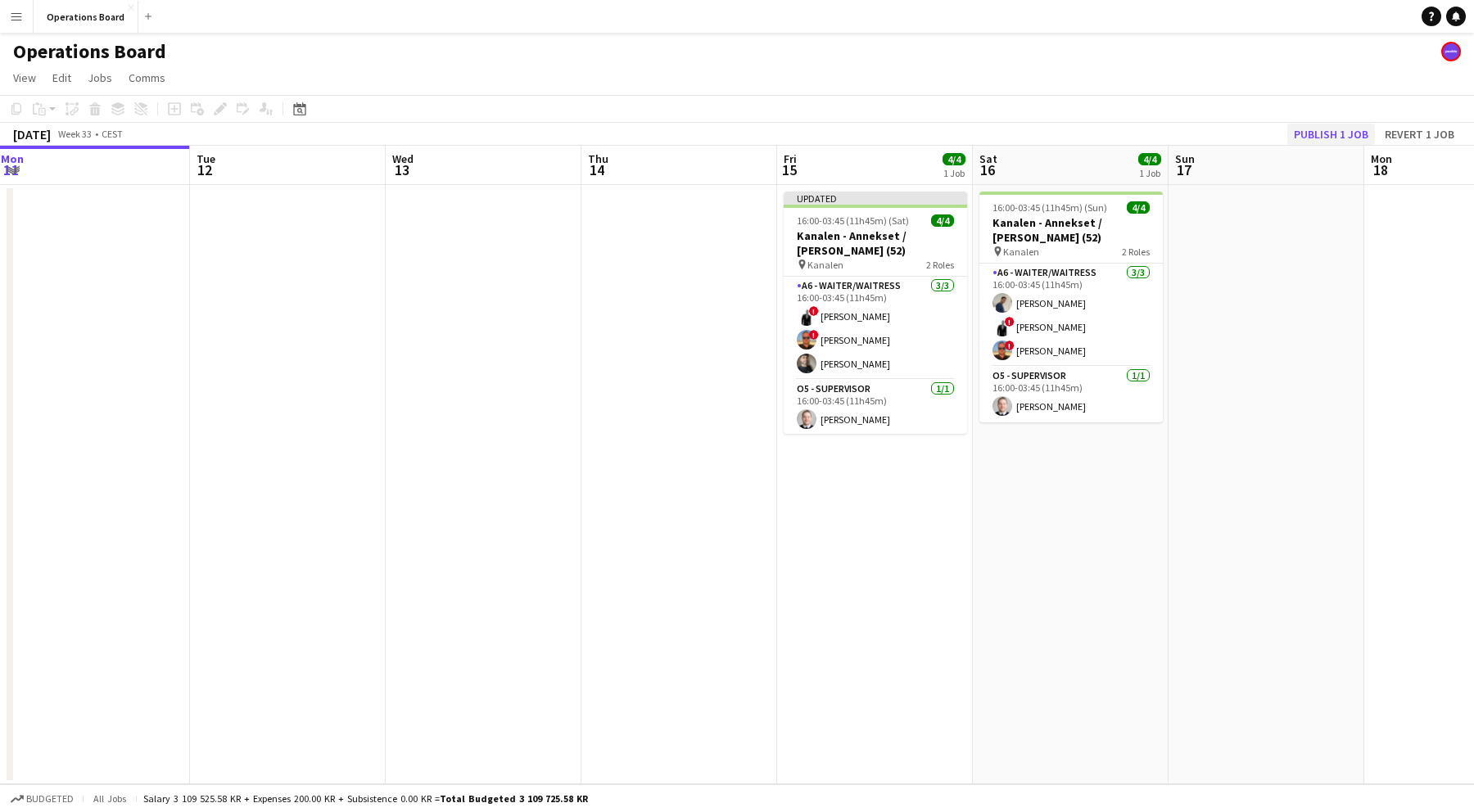
click at [1325, 139] on button "Publish 1 job" at bounding box center [1332, 134] width 88 height 21
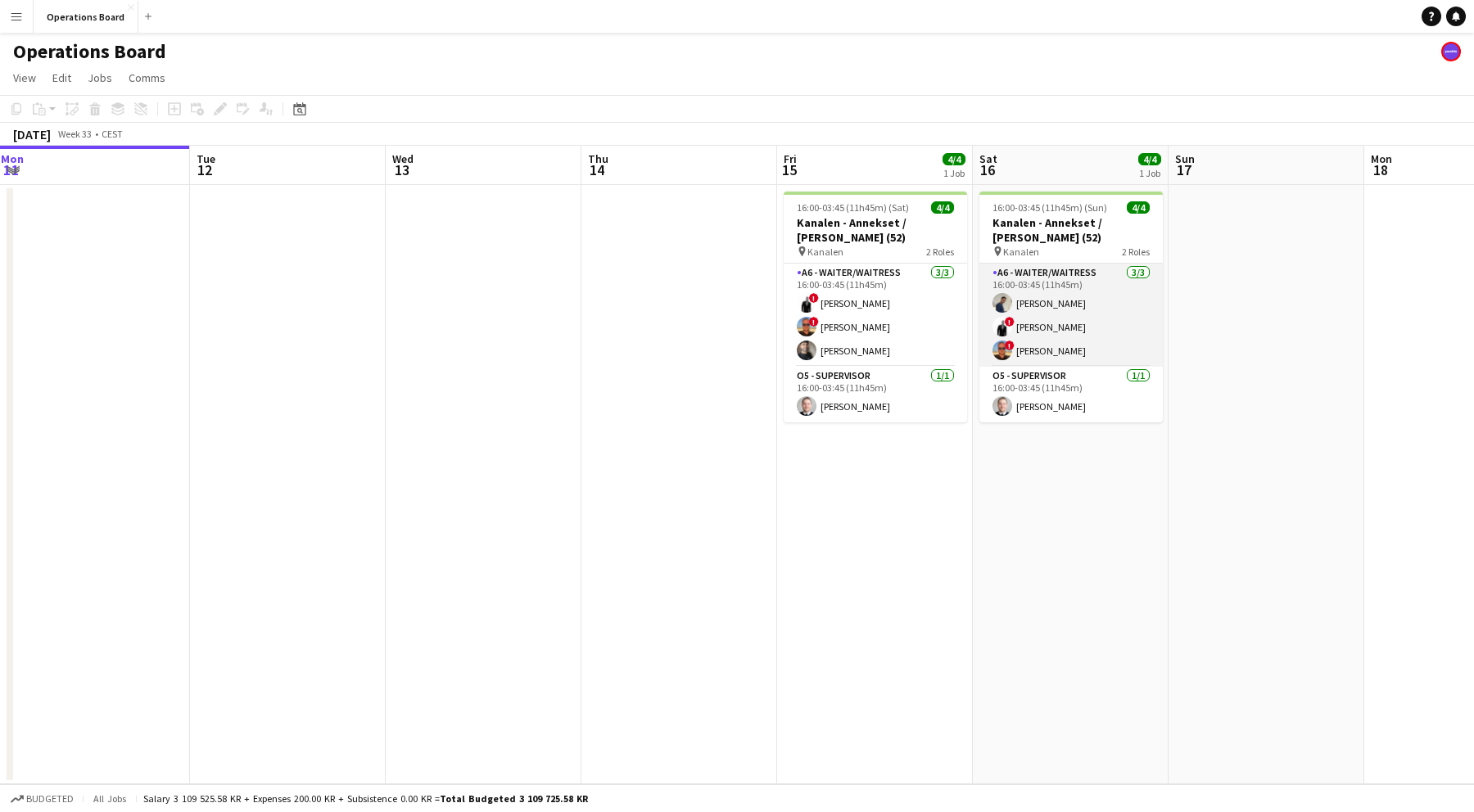
click at [1082, 332] on app-card-role "A6 - WAITER/WAITRESS [DATE] 16:00-03:45 (11h45m) [PERSON_NAME] ! [PERSON_NAME] …" at bounding box center [1071, 315] width 183 height 103
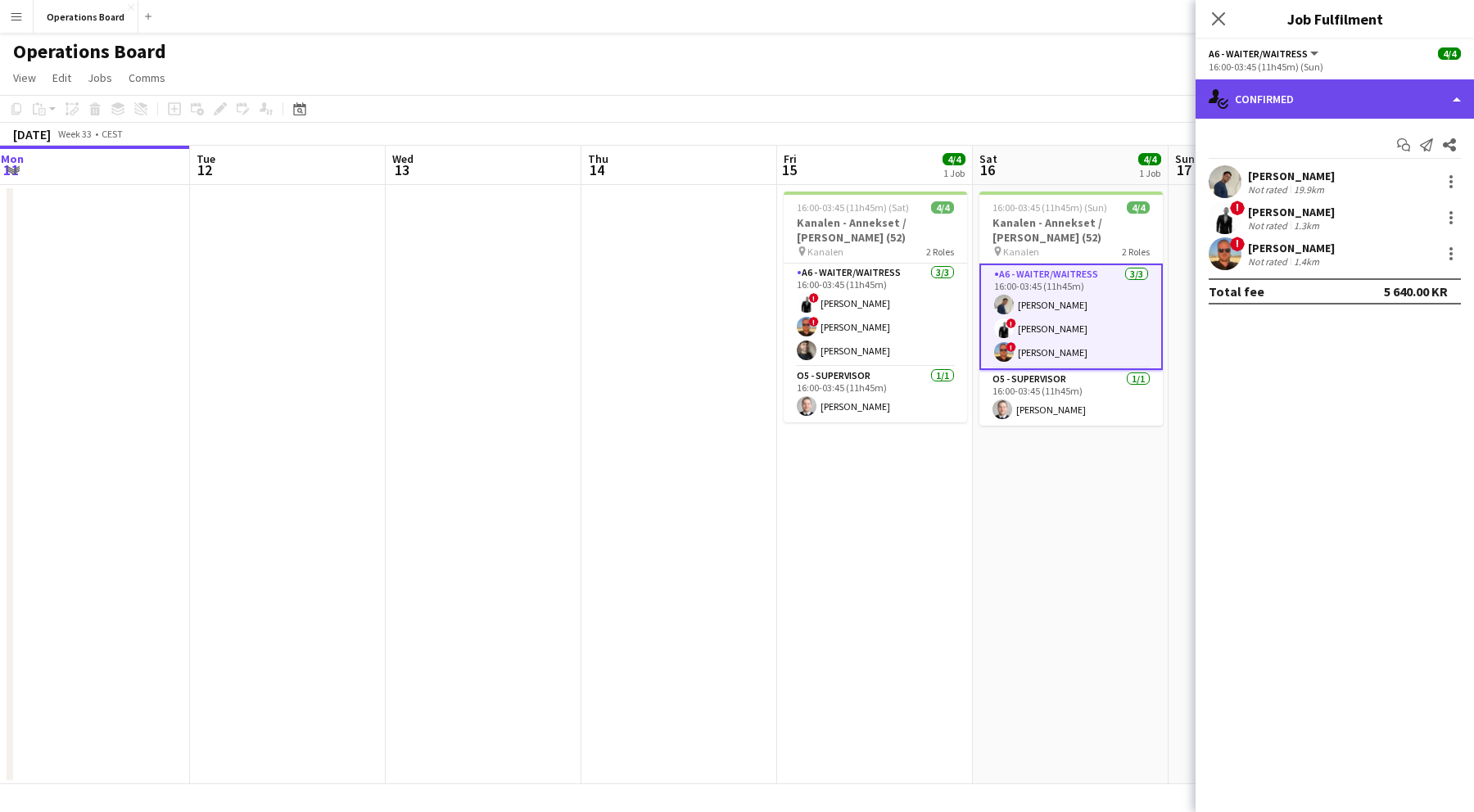
click at [1291, 113] on div "single-neutral-actions-check-2 Confirmed" at bounding box center [1334, 99] width 278 height 39
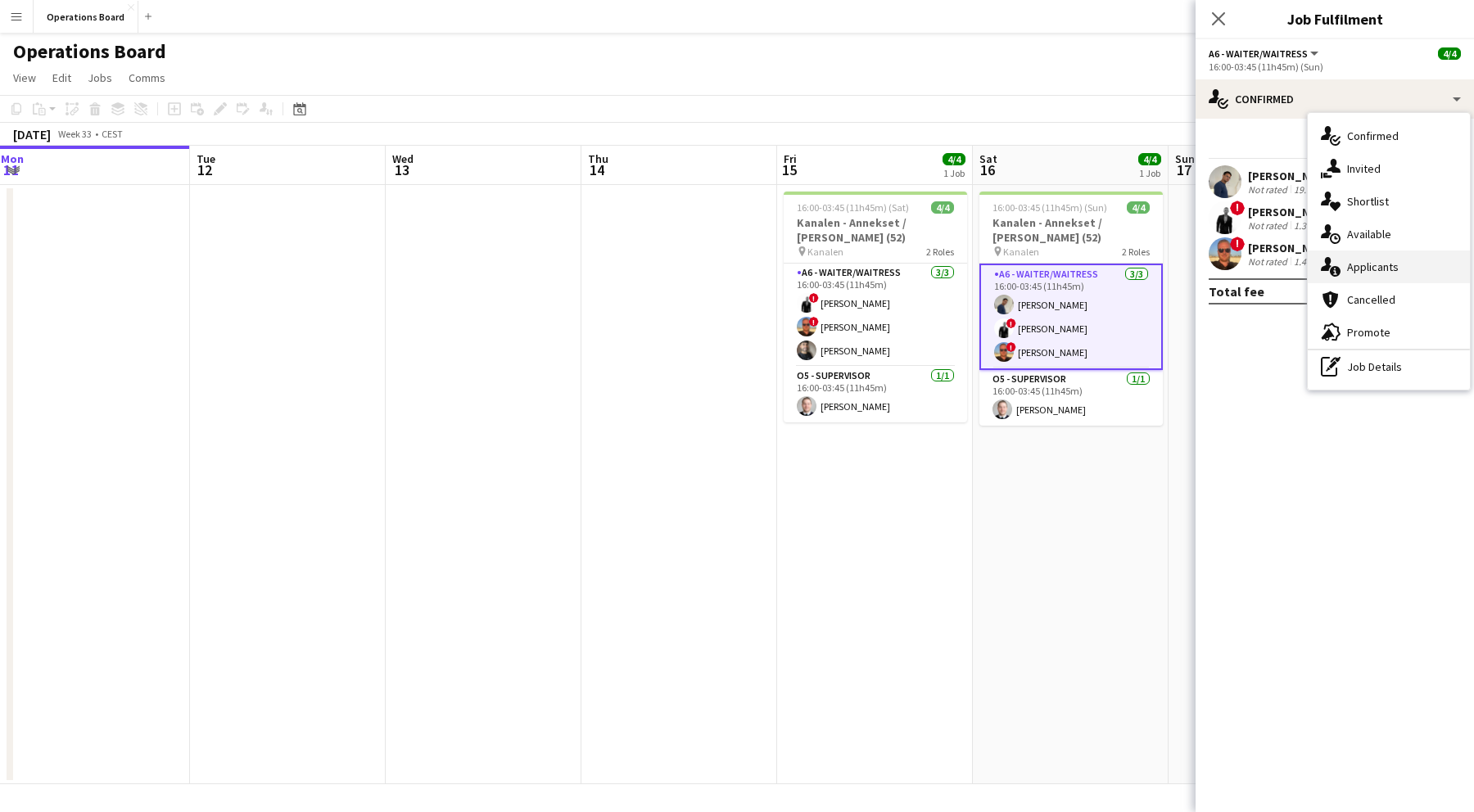
click at [1373, 271] on div "single-neutral-actions-information Applicants" at bounding box center [1389, 267] width 162 height 33
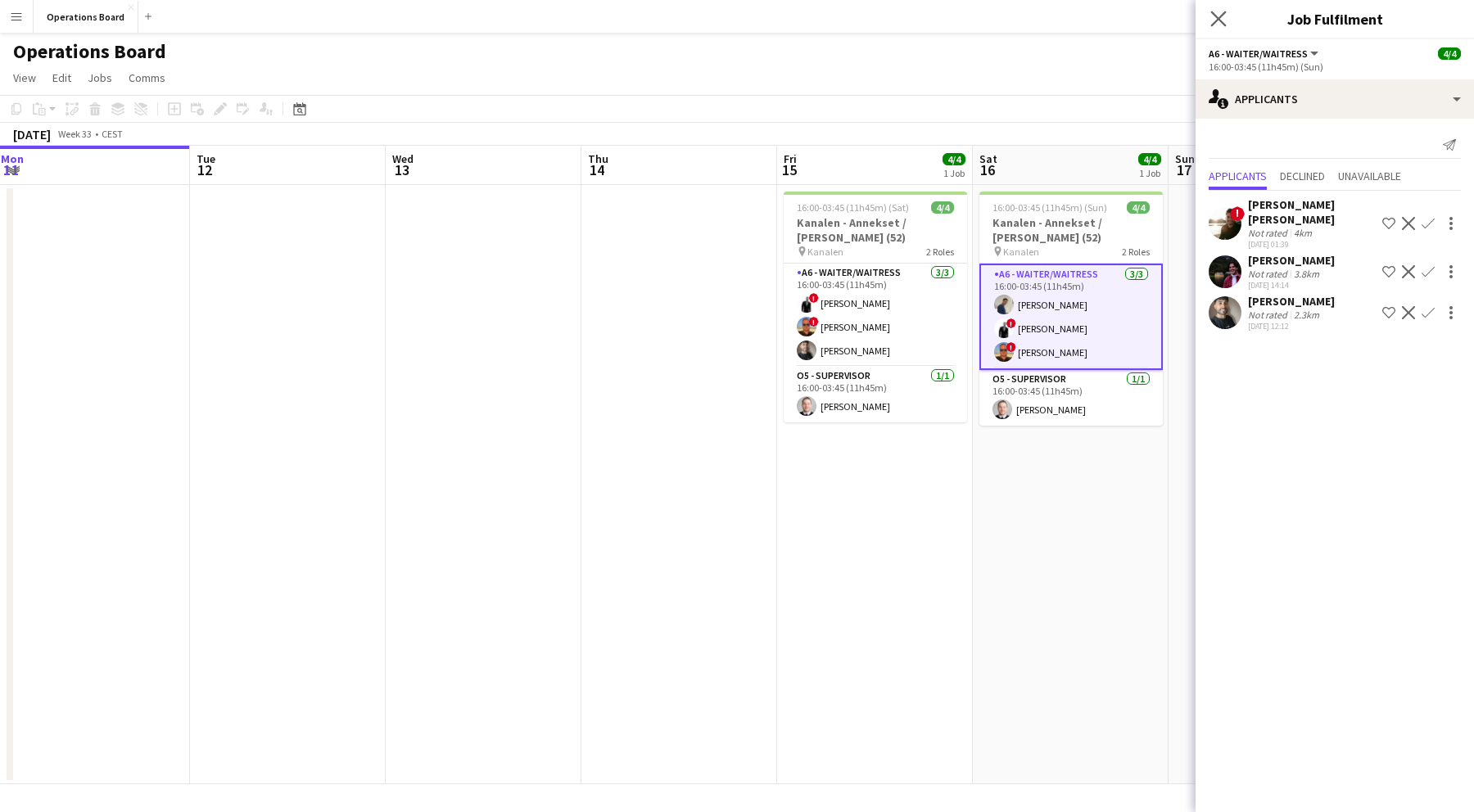
click at [1228, 20] on app-icon "Close pop-in" at bounding box center [1219, 19] width 24 height 24
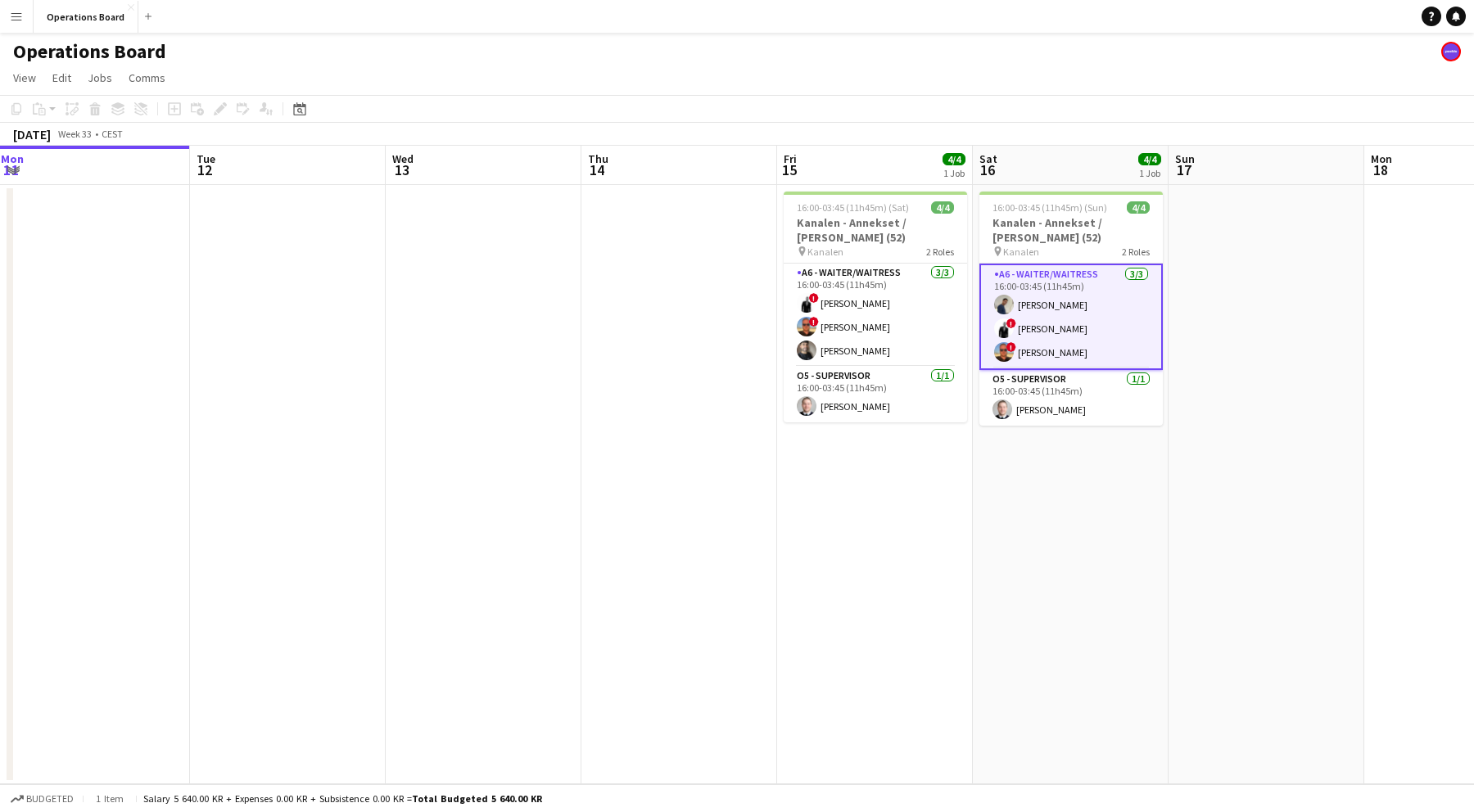
click at [1276, 231] on app-date-cell at bounding box center [1267, 484] width 195 height 599
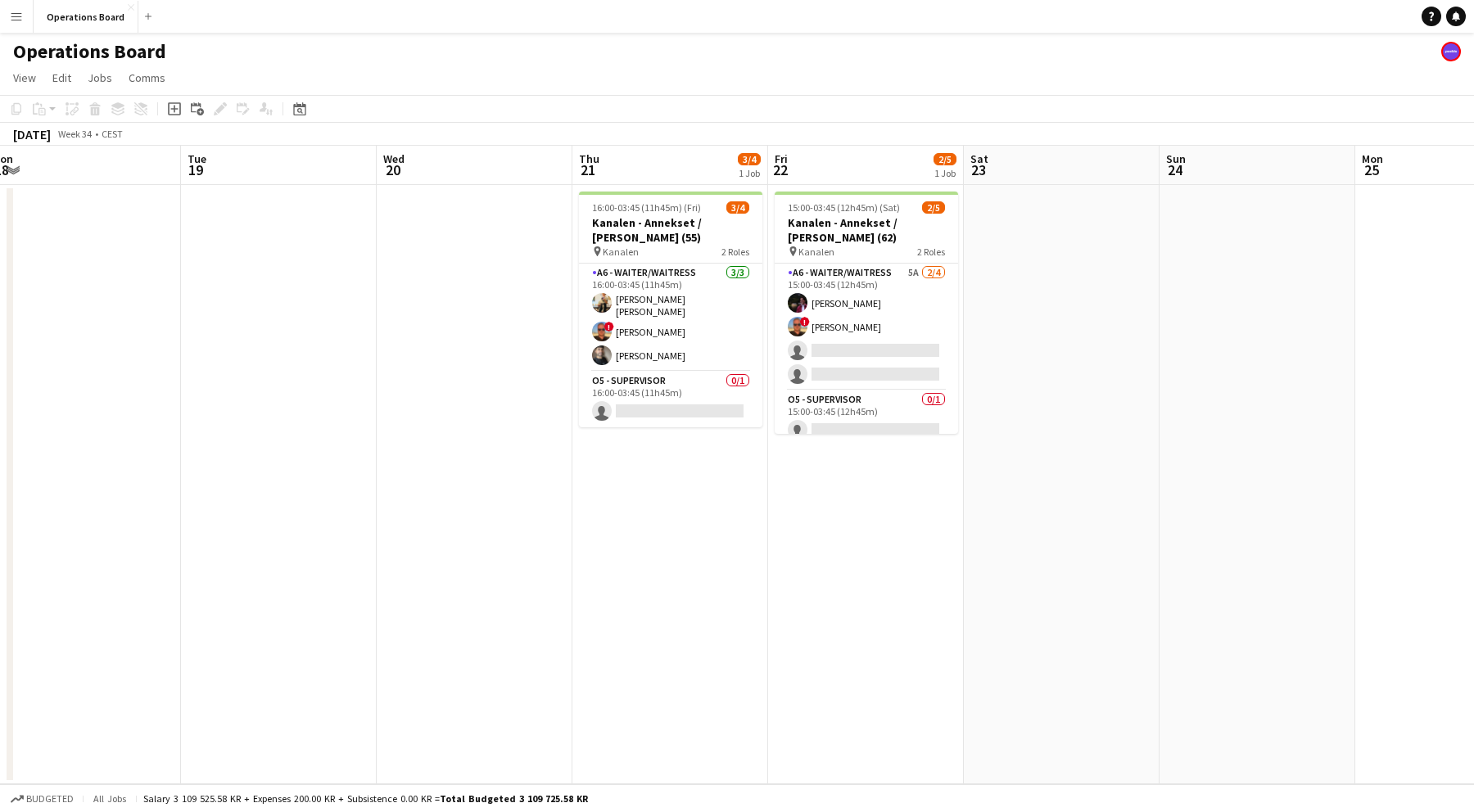
scroll to position [0, 627]
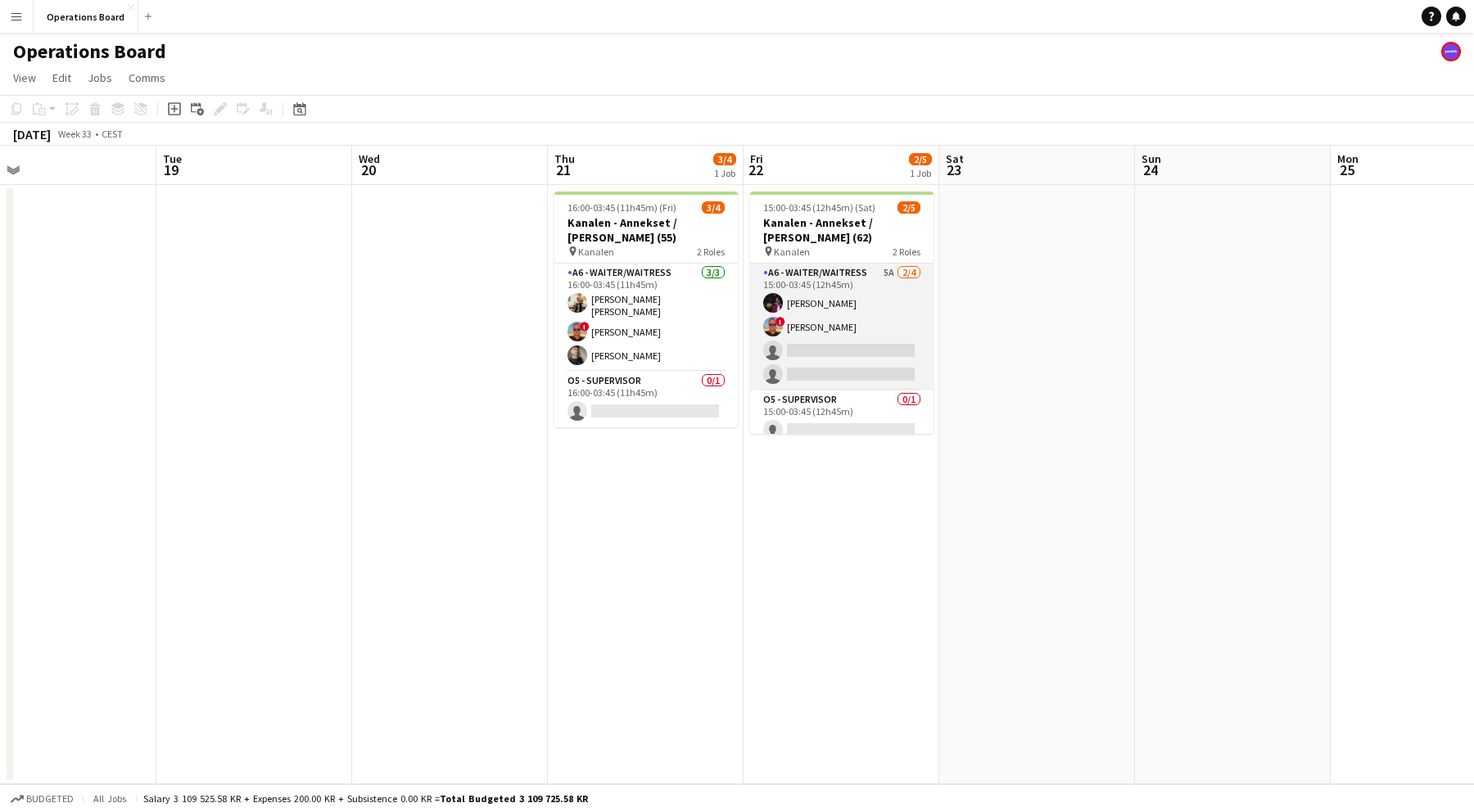
click at [845, 363] on app-card-role "A6 - WAITER/WAITRESS 5A [DATE] 15:00-03:45 (12h45m) [PERSON_NAME] ! [PERSON_NAM…" at bounding box center [842, 327] width 183 height 127
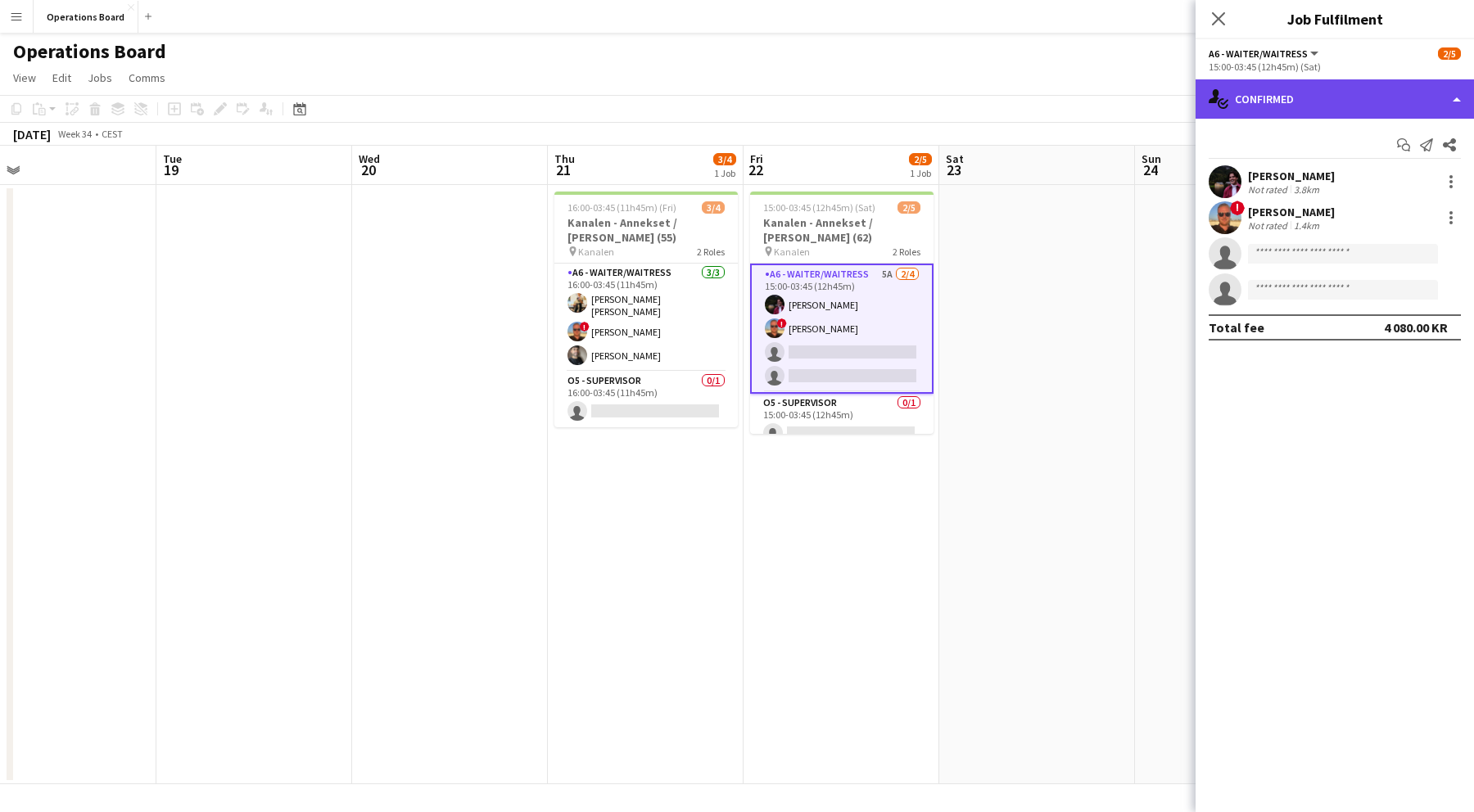
click at [1273, 109] on div "single-neutral-actions-check-2 Confirmed" at bounding box center [1334, 99] width 278 height 39
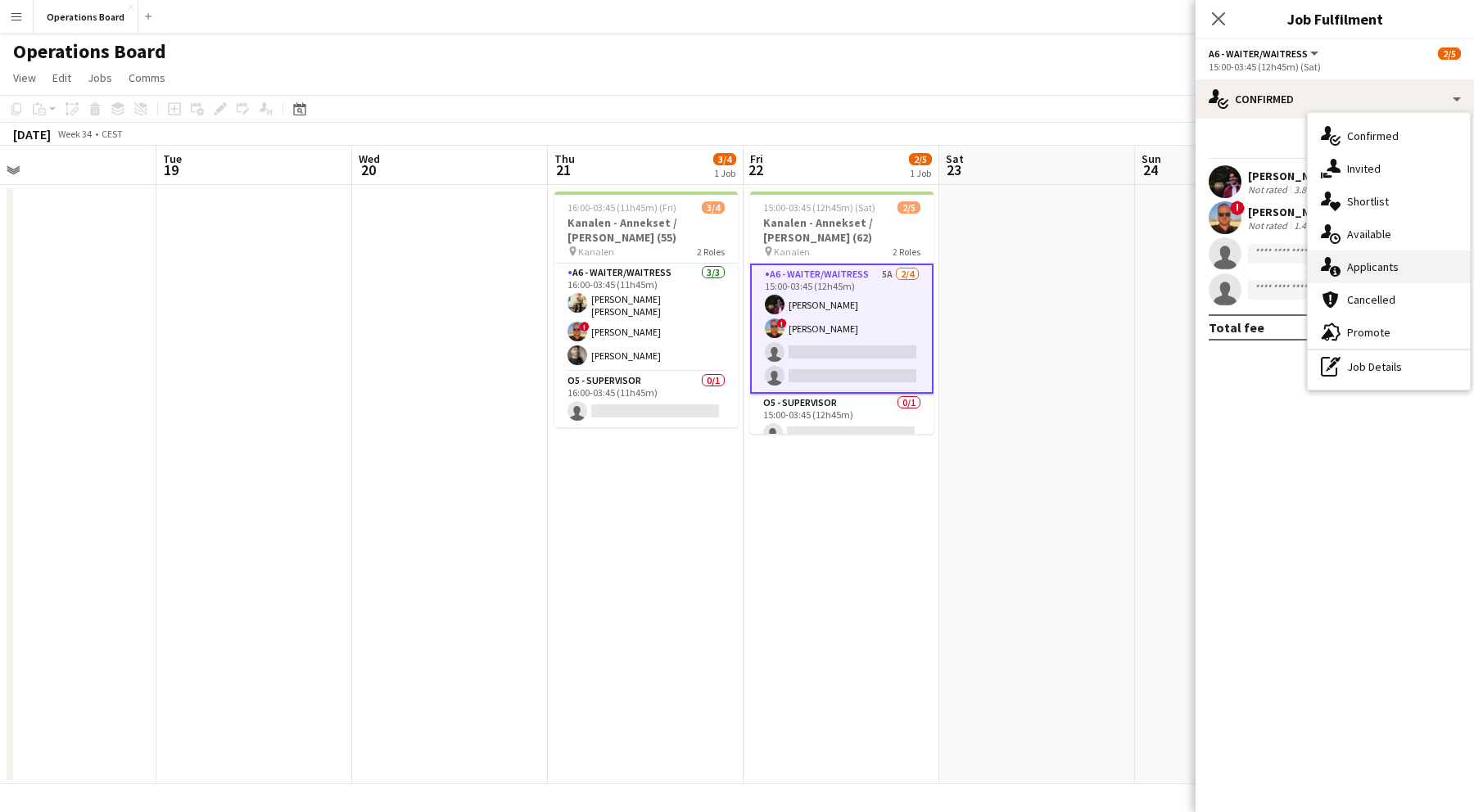
click at [1402, 252] on div "single-neutral-actions-information Applicants" at bounding box center [1389, 267] width 162 height 33
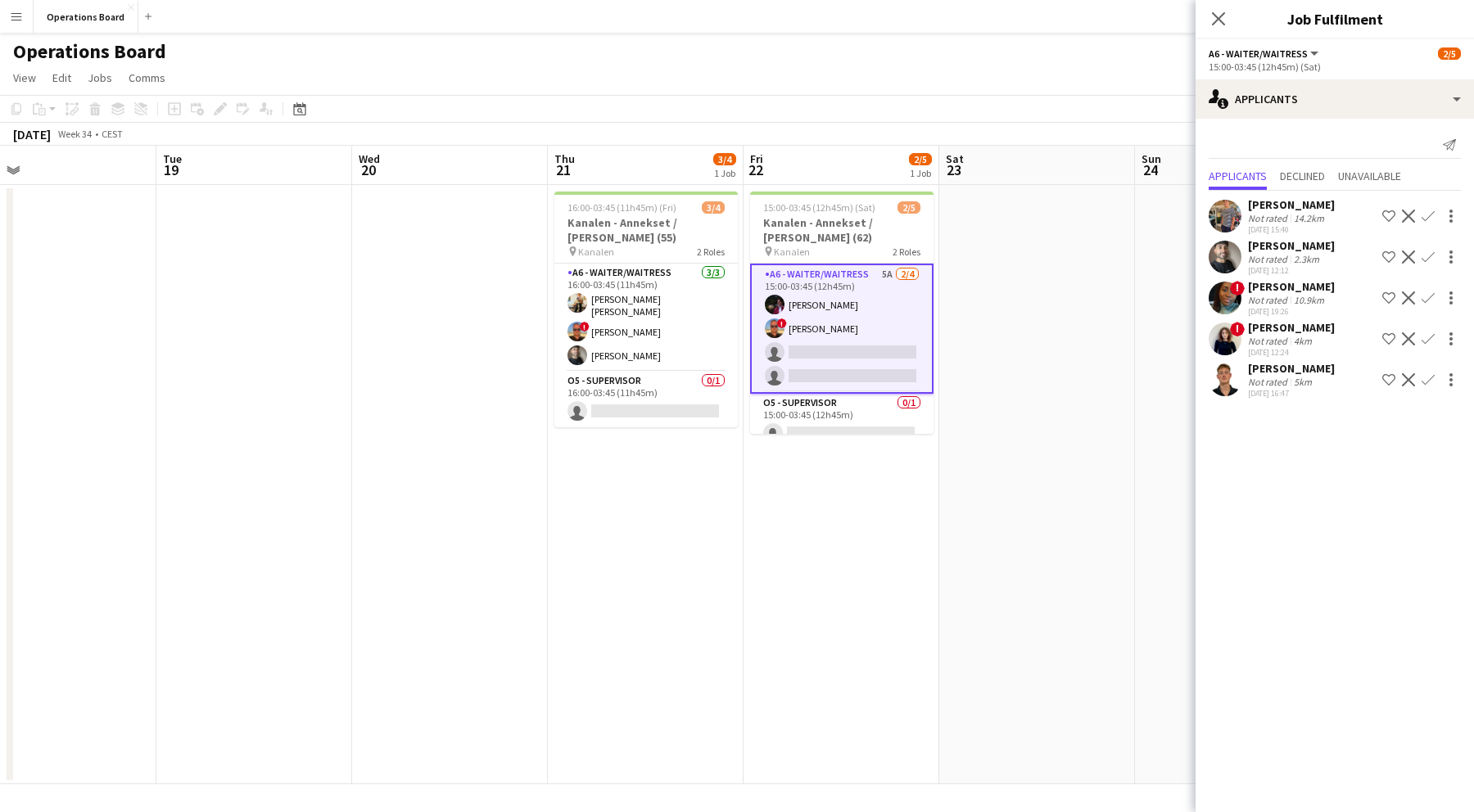
click at [1431, 335] on app-icon "Confirm" at bounding box center [1428, 338] width 13 height 13
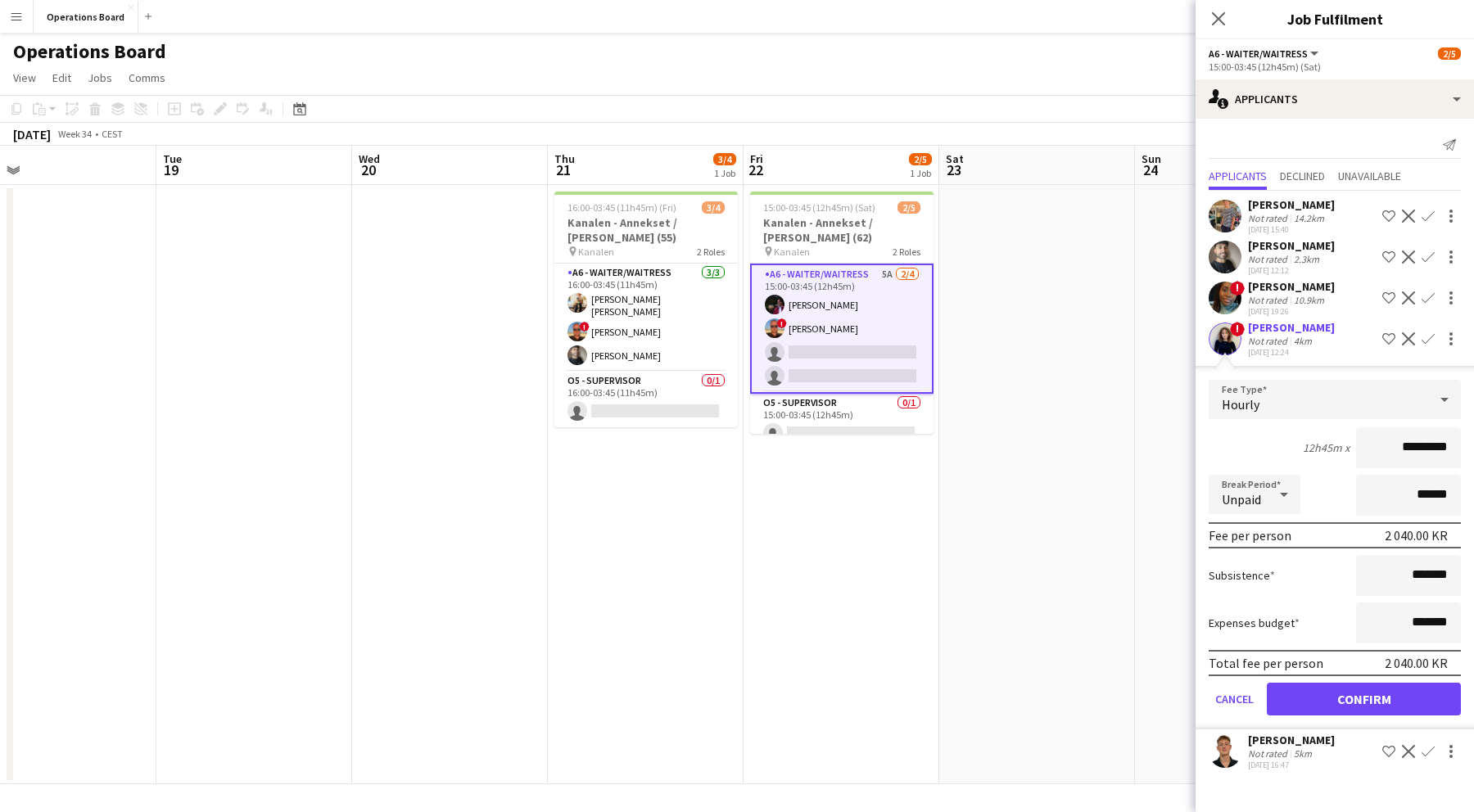
click at [1391, 706] on button "Confirm" at bounding box center [1364, 700] width 194 height 33
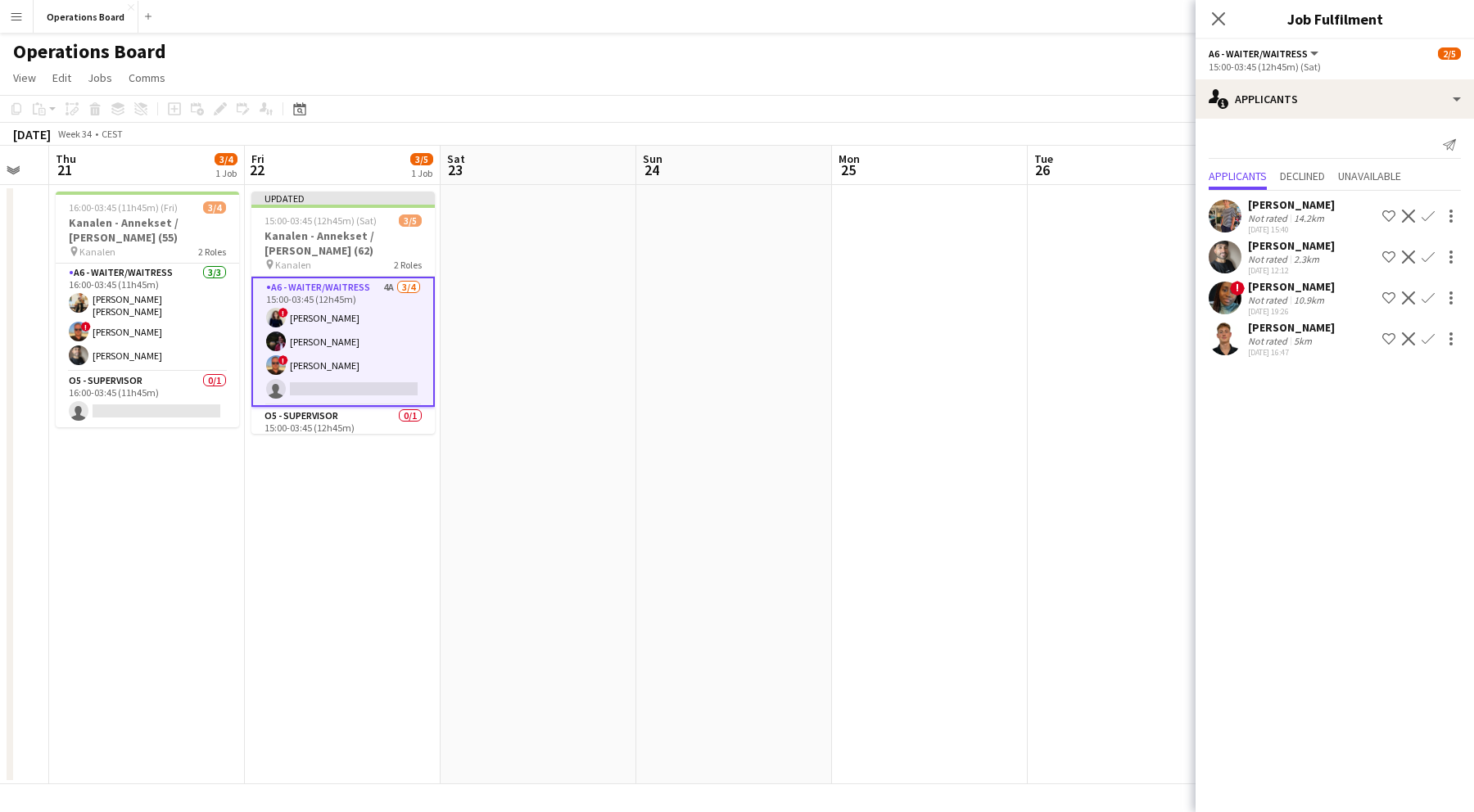
scroll to position [0, 532]
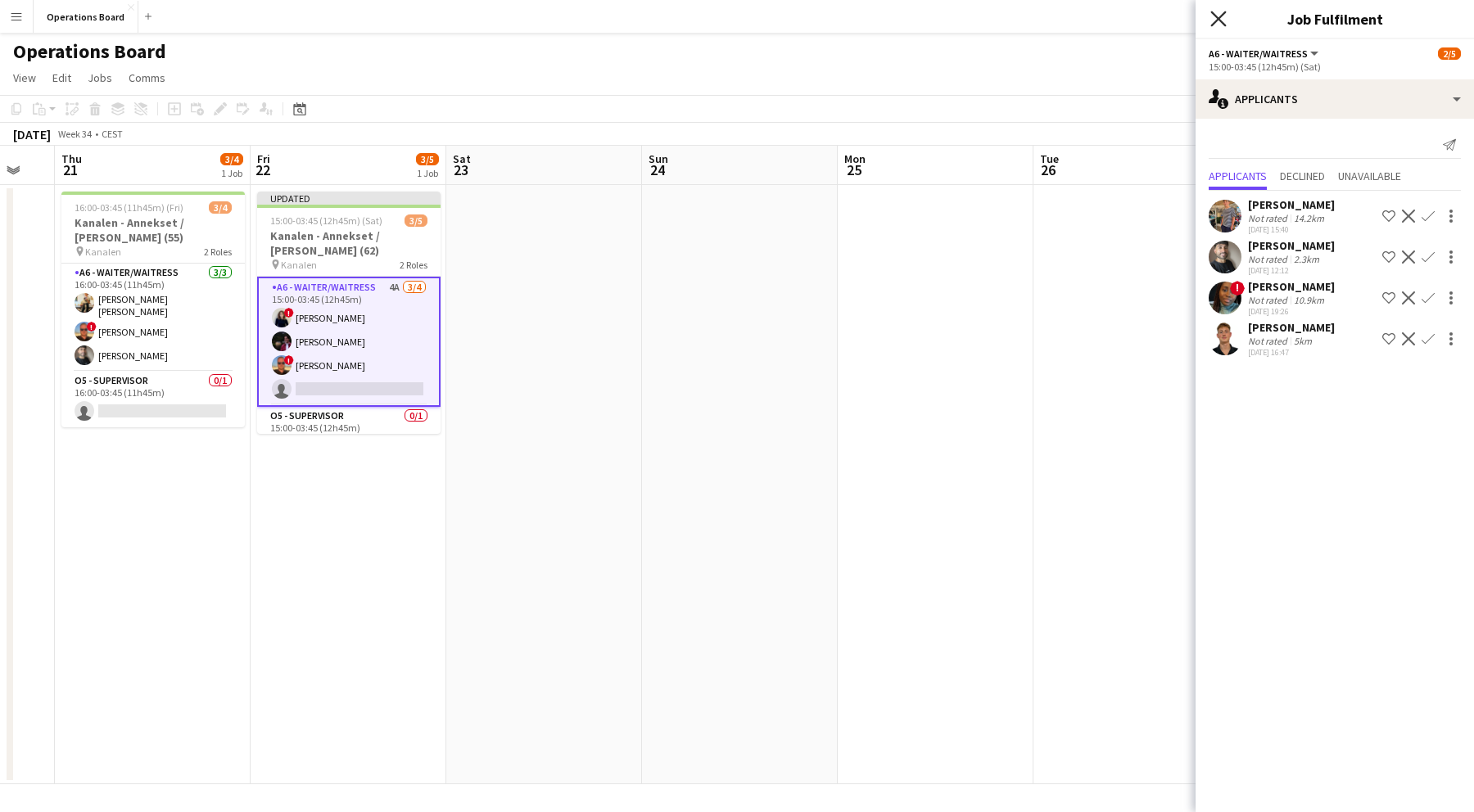
click at [1215, 16] on icon "Close pop-in" at bounding box center [1218, 18] width 16 height 16
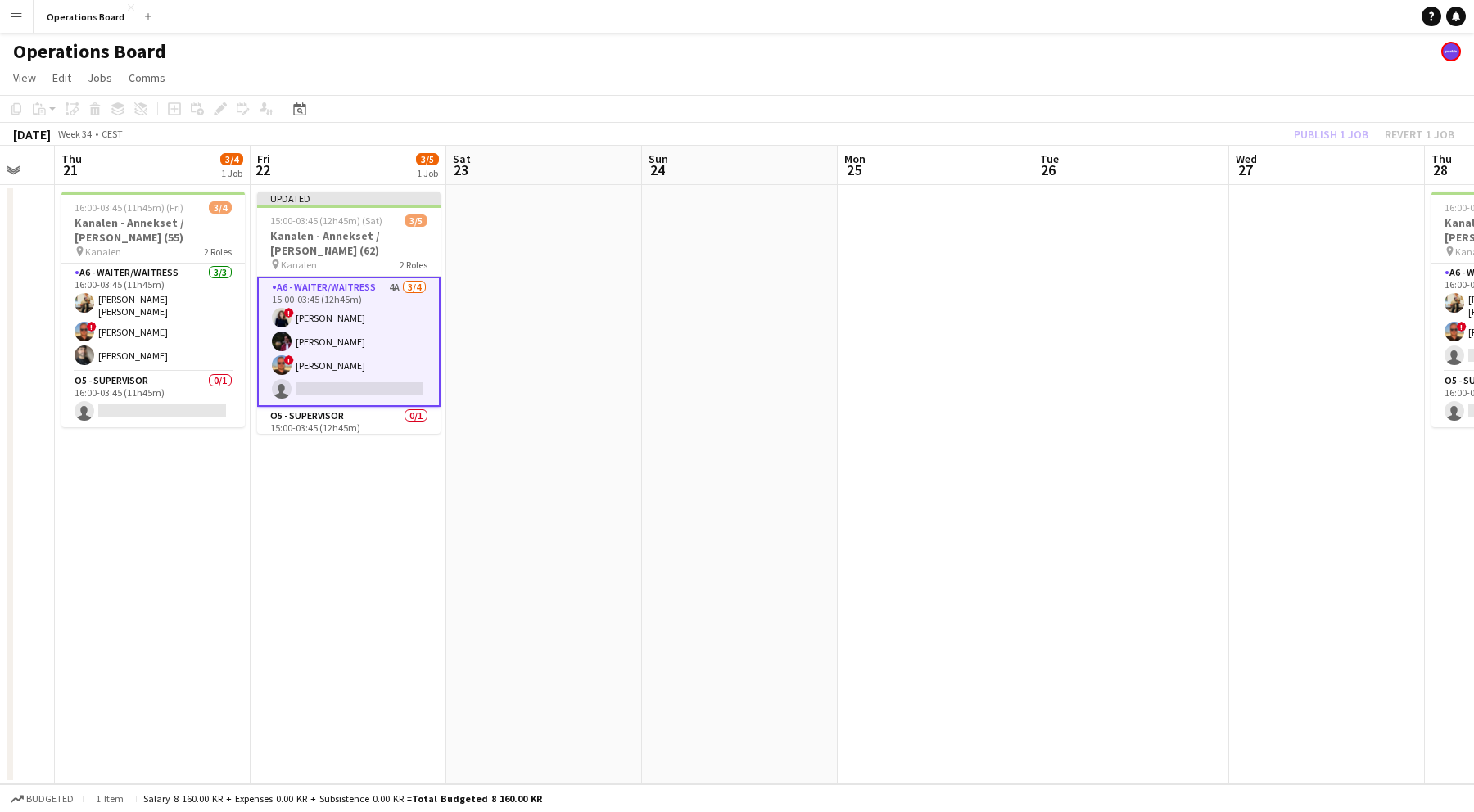
click at [1309, 139] on div "Publish 1 job Revert 1 job" at bounding box center [1374, 134] width 200 height 21
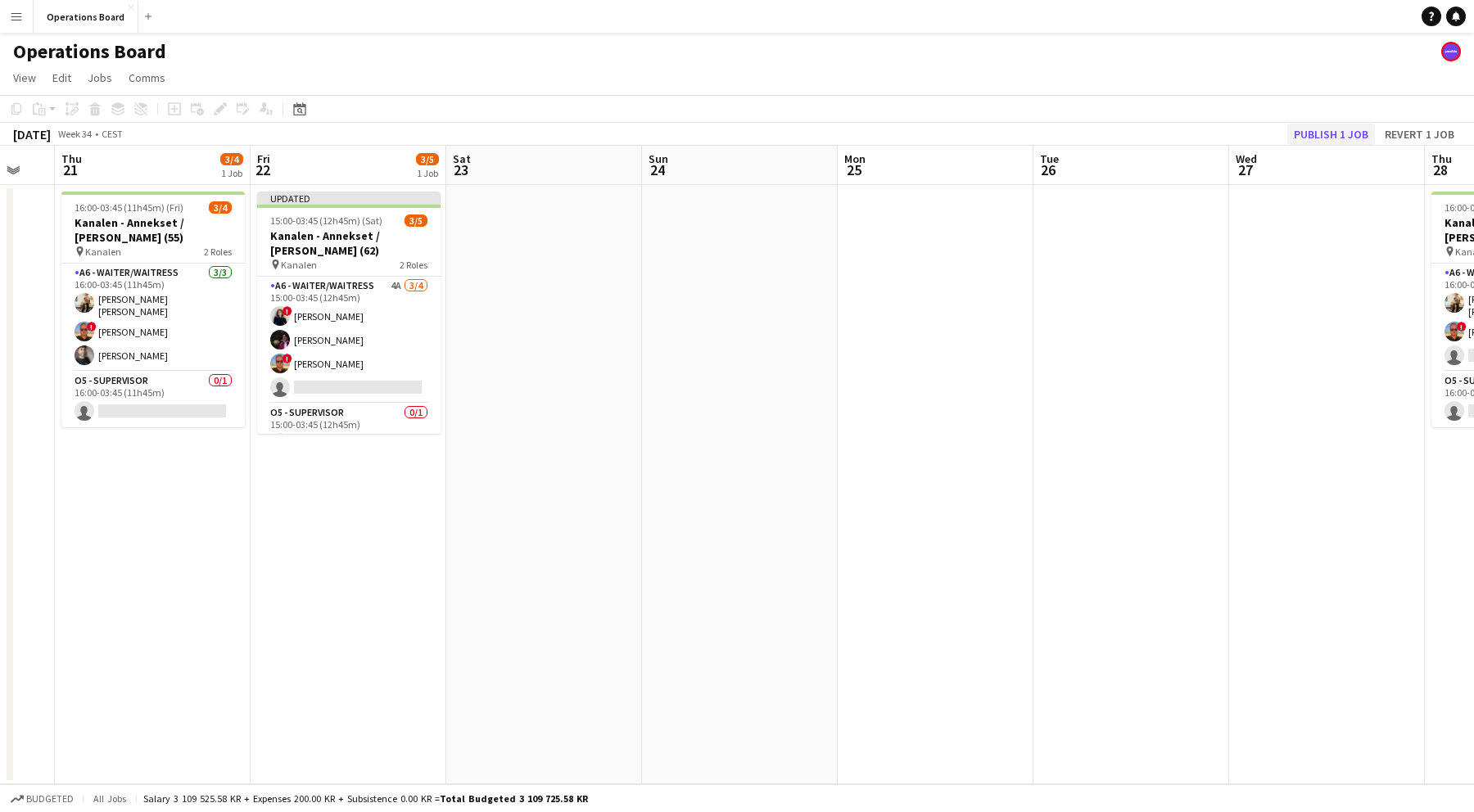
click at [1310, 139] on button "Publish 1 job" at bounding box center [1332, 134] width 88 height 21
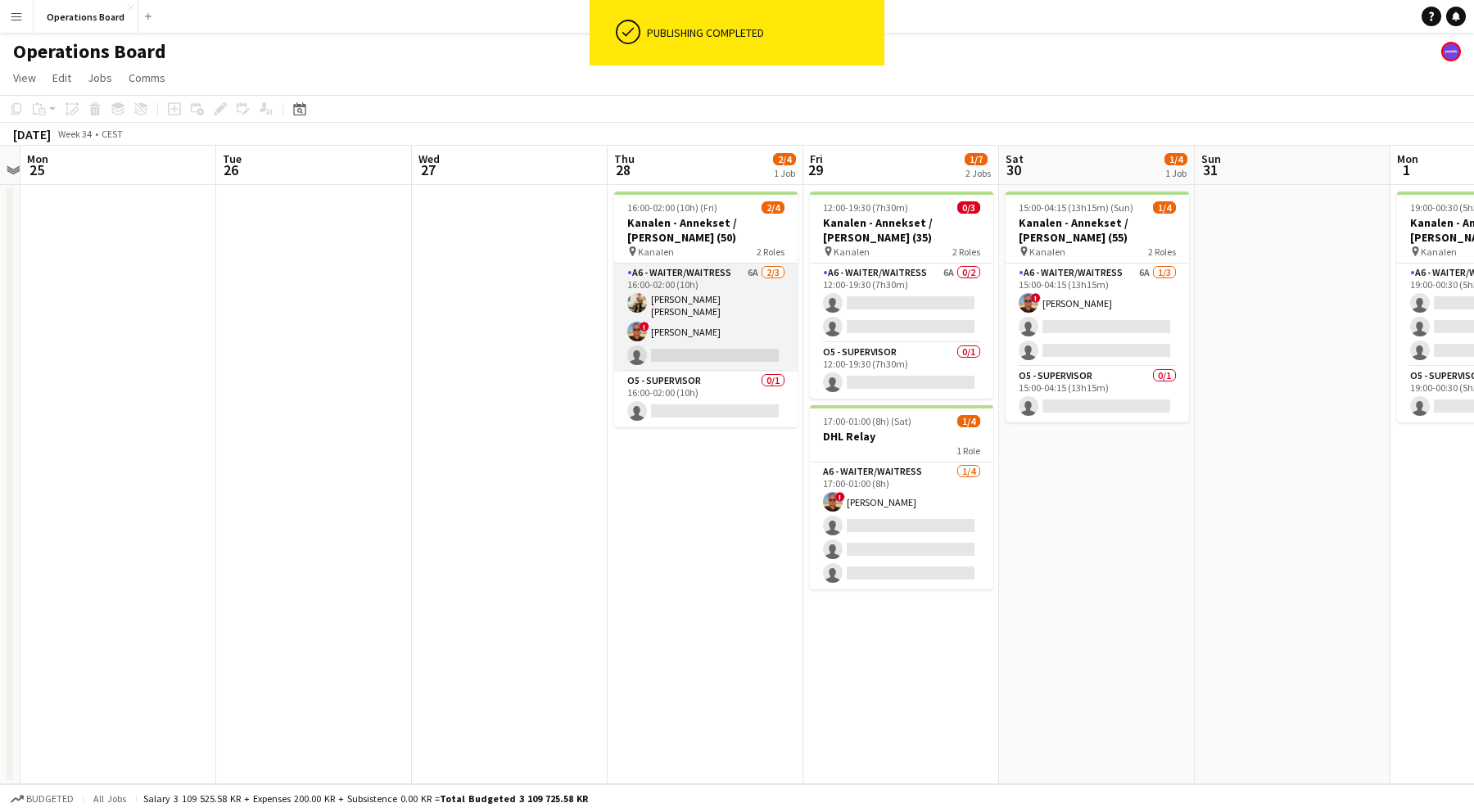
scroll to position [0, 567]
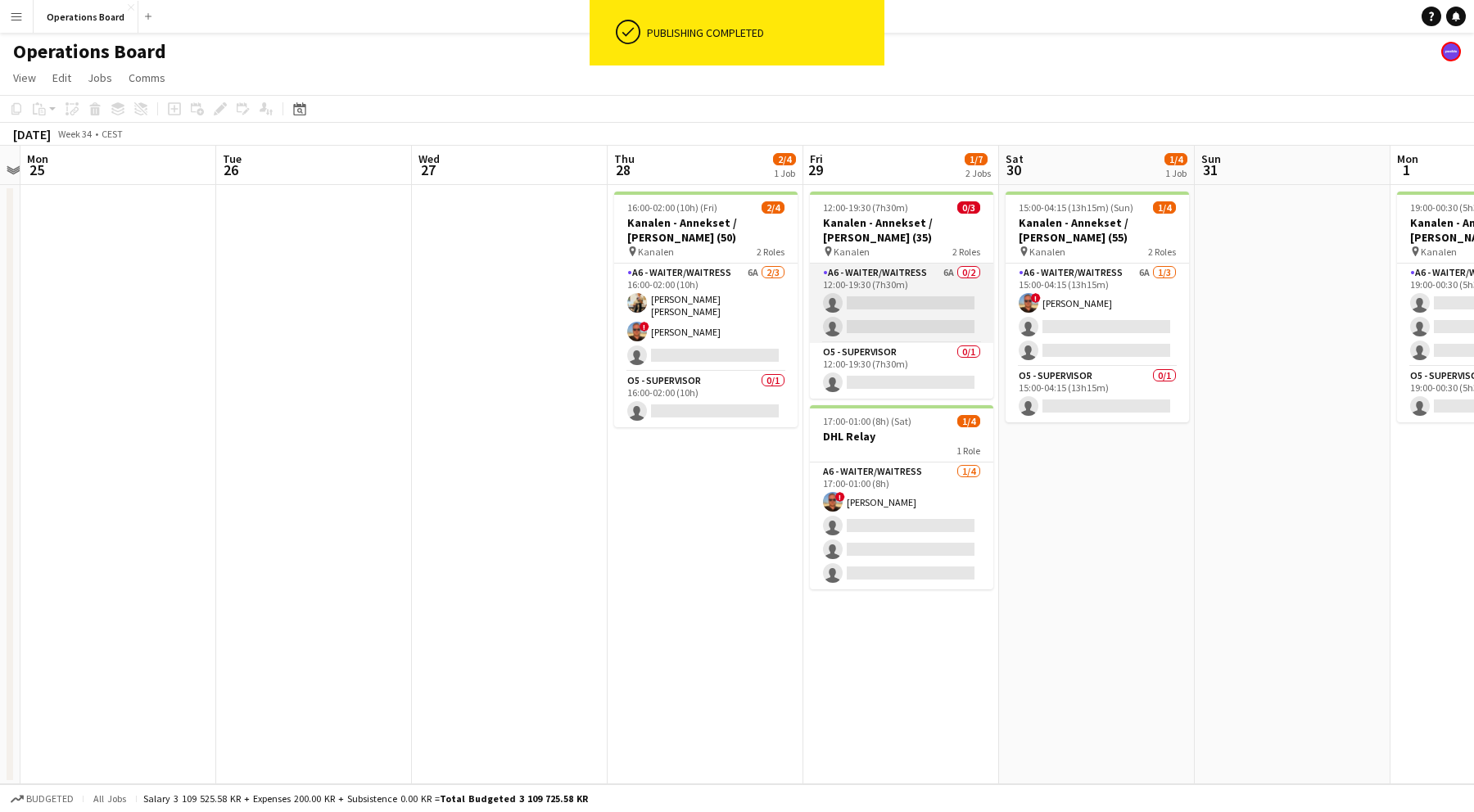
click at [982, 314] on app-card-role "A6 - WAITER/WAITRESS 6A 0/2 12:00-19:30 (7h30m) single-neutral-actions single-n…" at bounding box center [902, 303] width 183 height 79
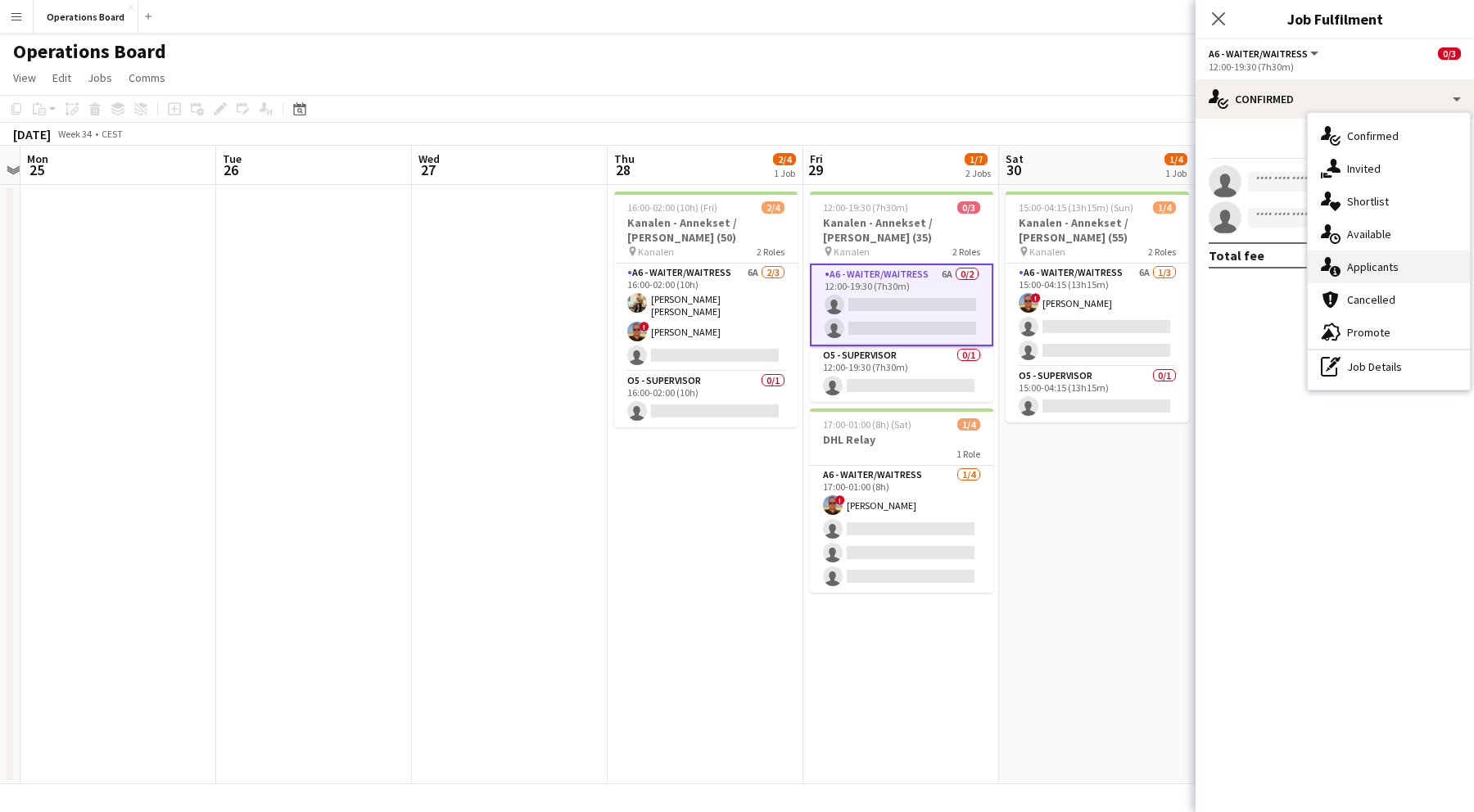
click at [1375, 281] on div "single-neutral-actions-information Applicants" at bounding box center [1389, 267] width 162 height 33
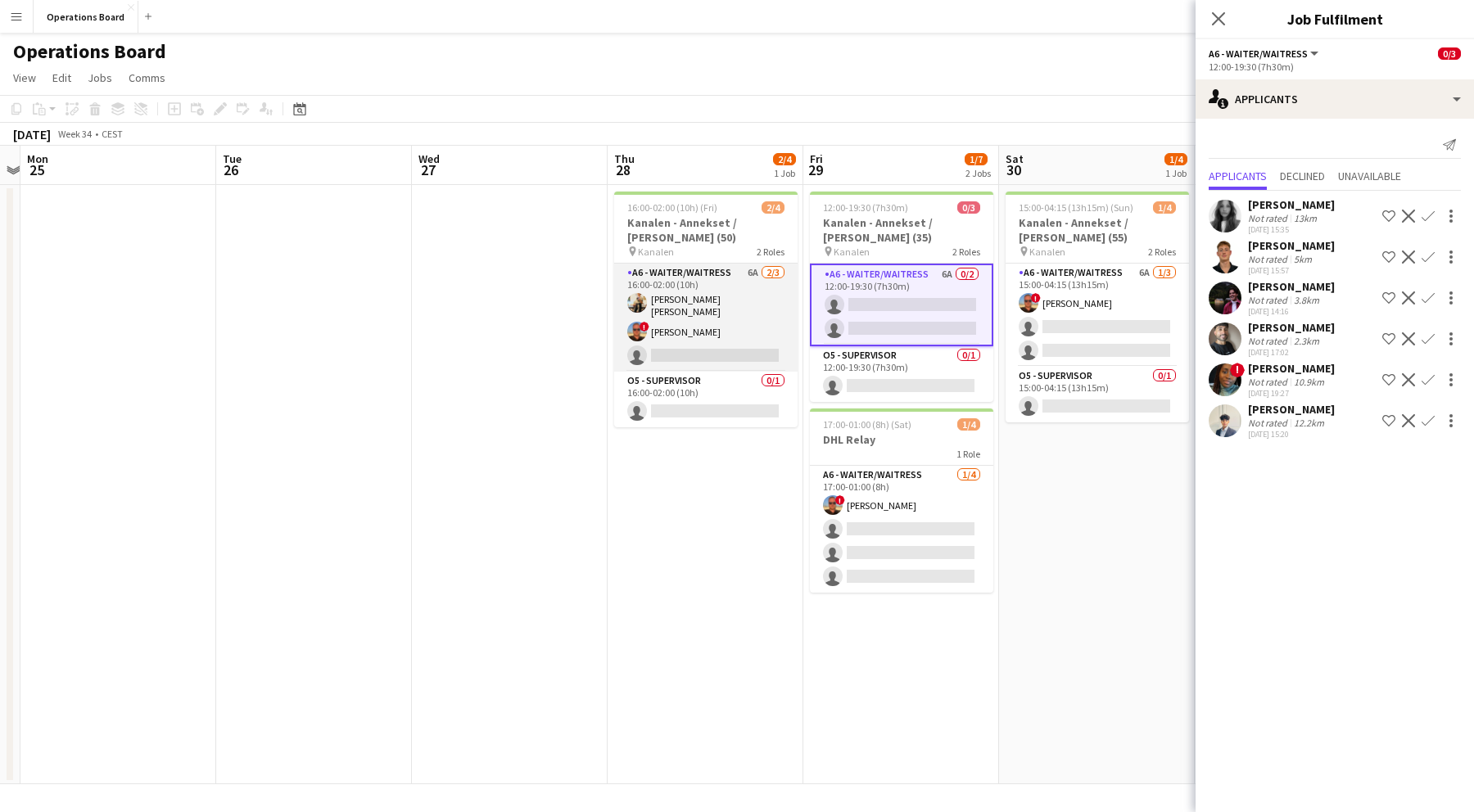
click at [761, 325] on app-card-role "A6 - WAITER/WAITRESS 6A [DATE] 16:00-02:00 (10h) [PERSON_NAME] [PERSON_NAME] [P…" at bounding box center [706, 318] width 183 height 108
